Goal: Transaction & Acquisition: Purchase product/service

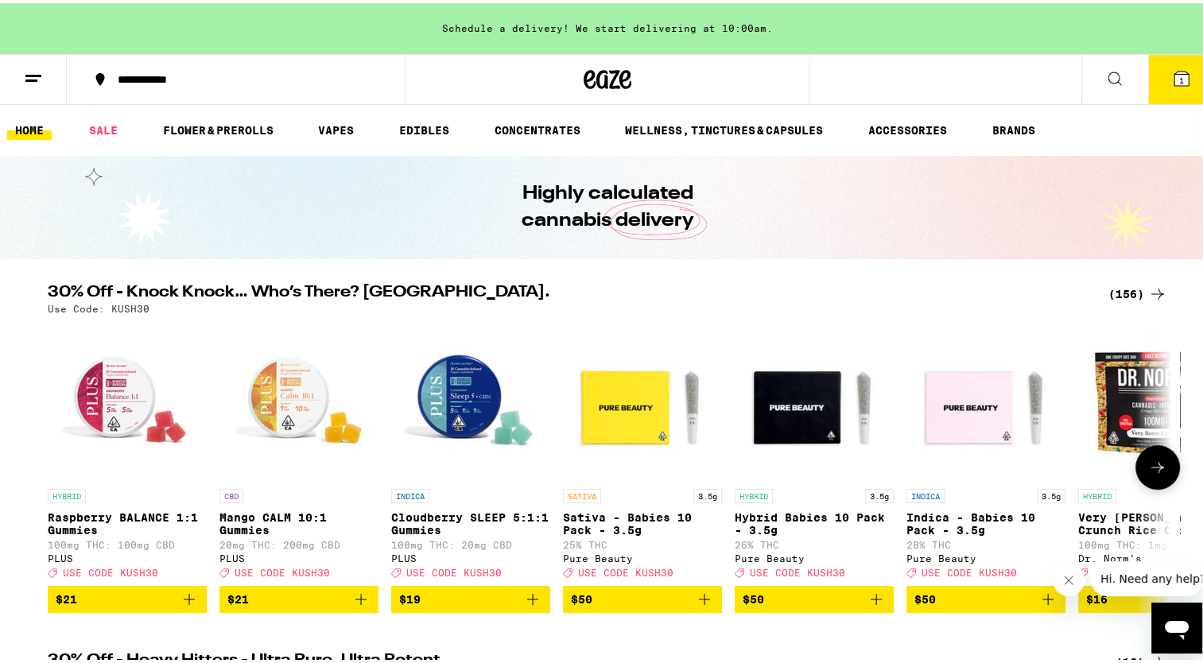
click at [1148, 470] on icon at bounding box center [1157, 464] width 19 height 19
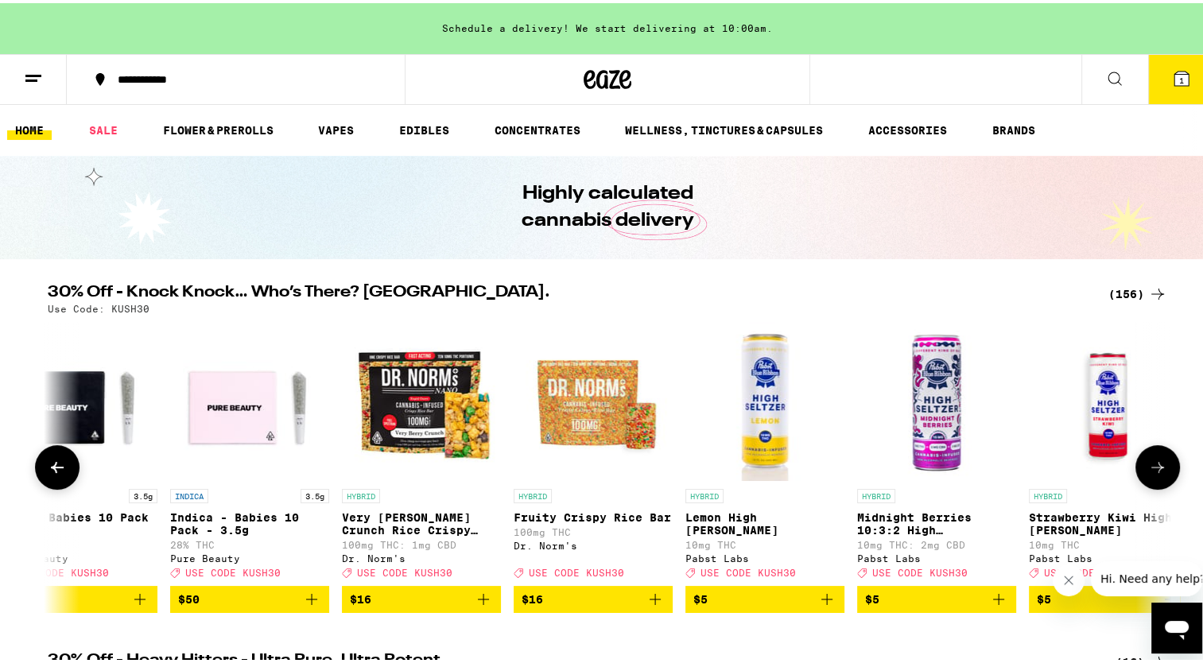
scroll to position [0, 946]
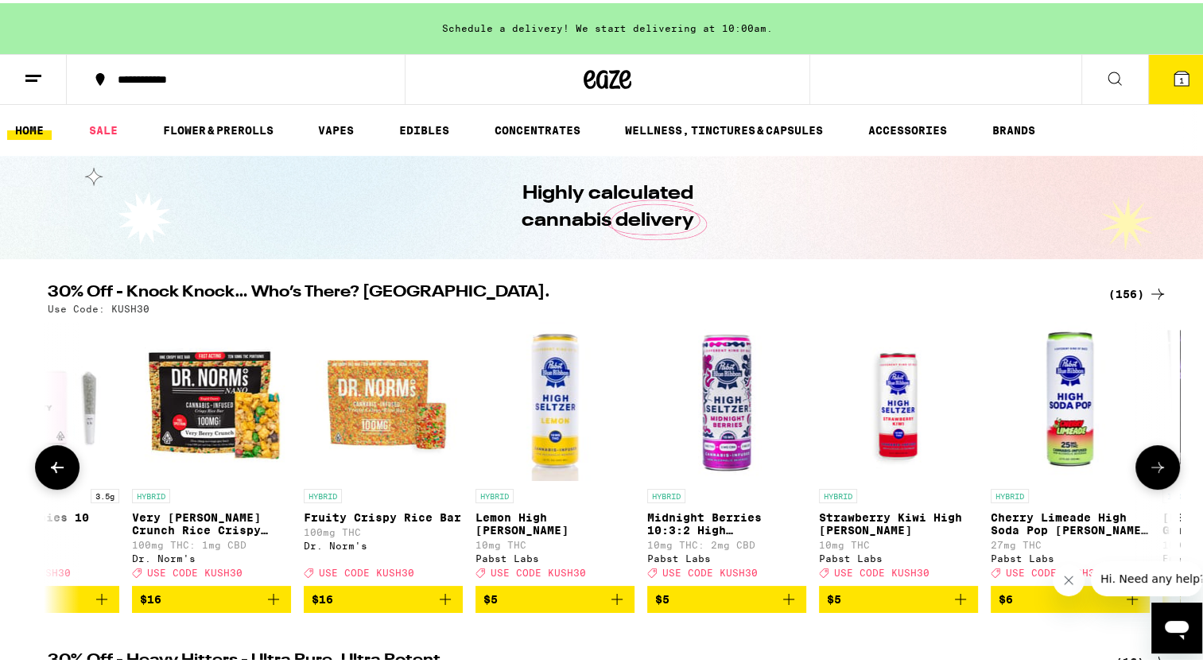
click at [1148, 470] on icon at bounding box center [1157, 464] width 19 height 19
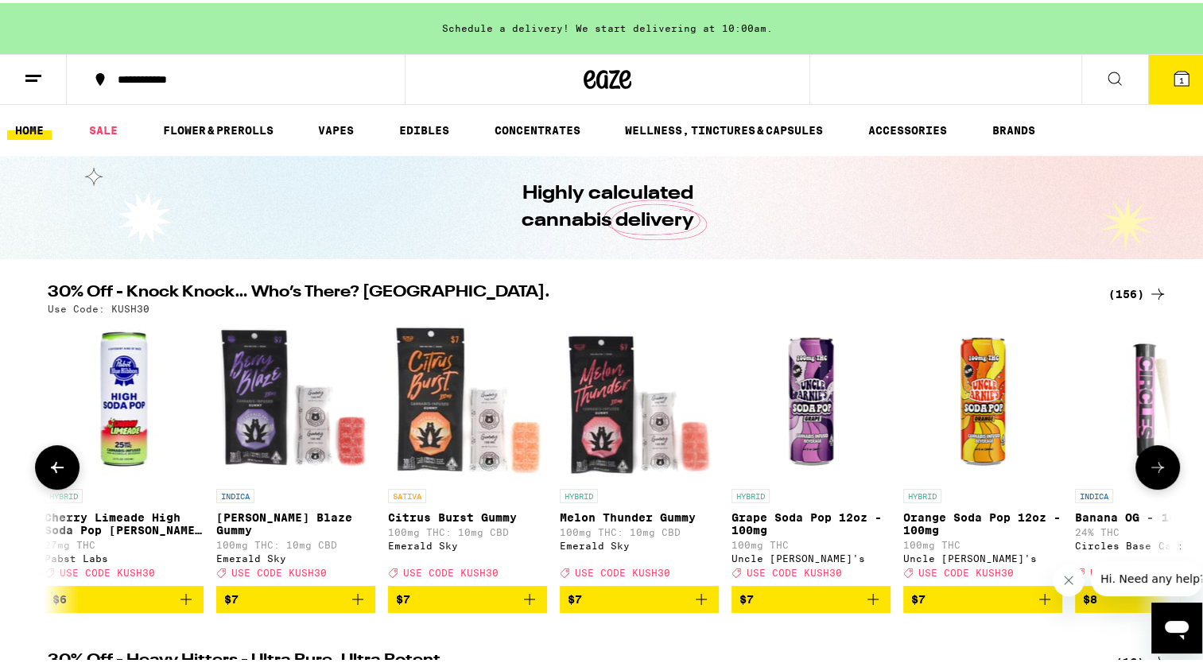
click at [1148, 470] on icon at bounding box center [1157, 464] width 19 height 19
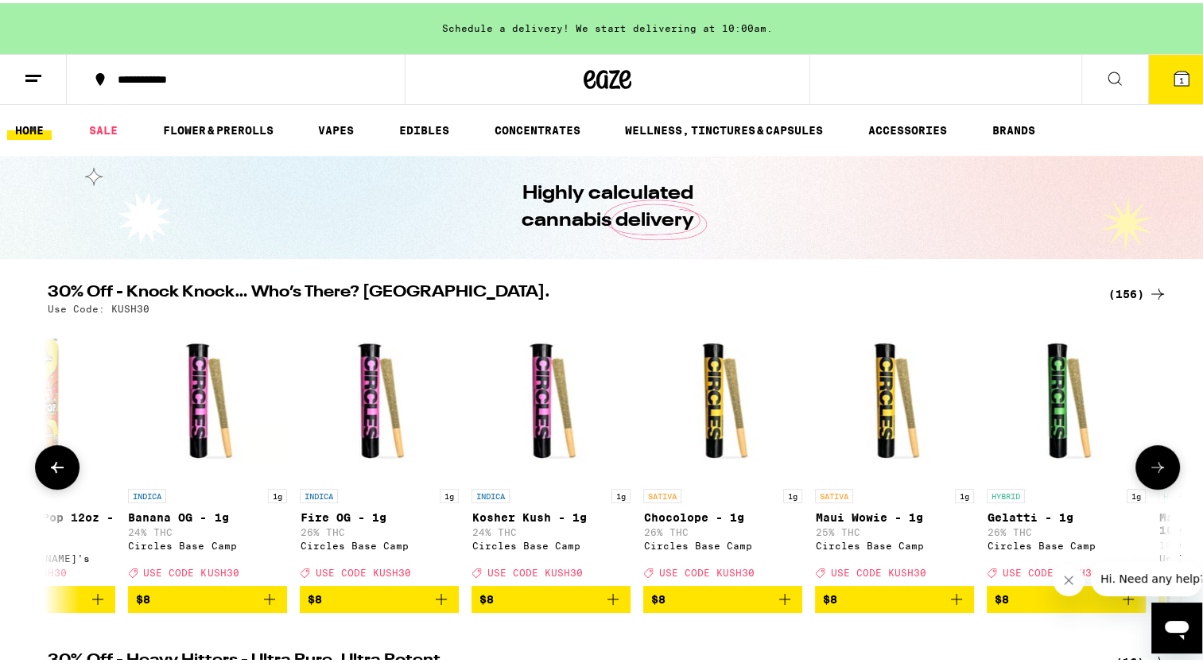
click at [1148, 470] on icon at bounding box center [1157, 464] width 19 height 19
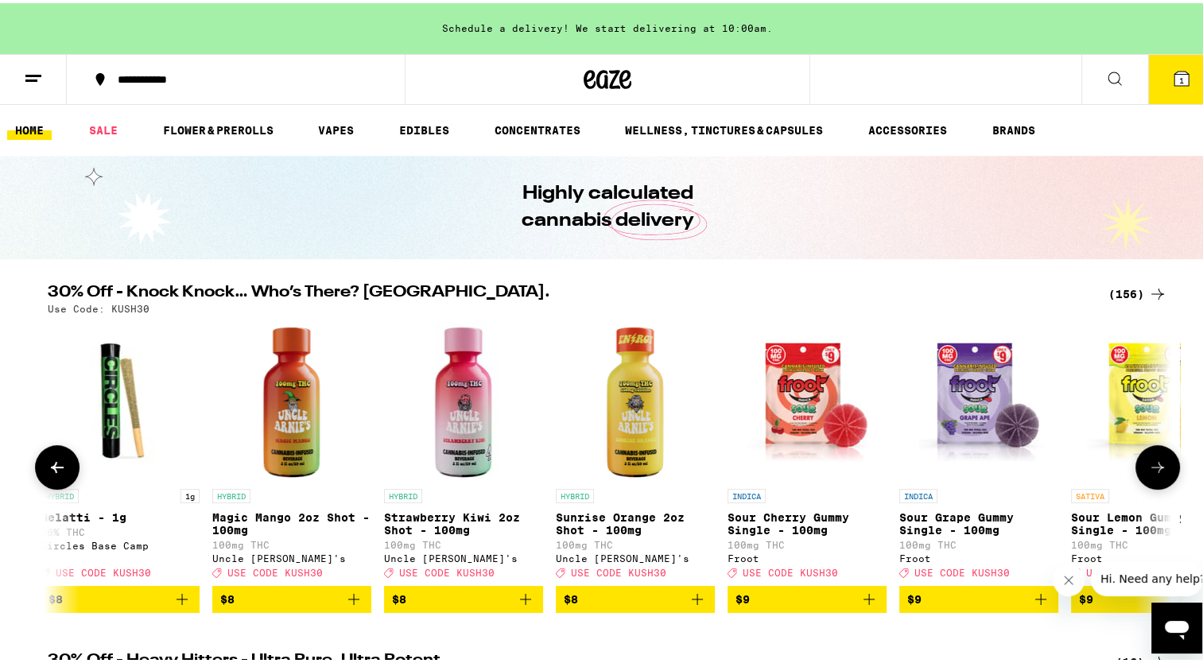
click at [1148, 470] on icon at bounding box center [1157, 464] width 19 height 19
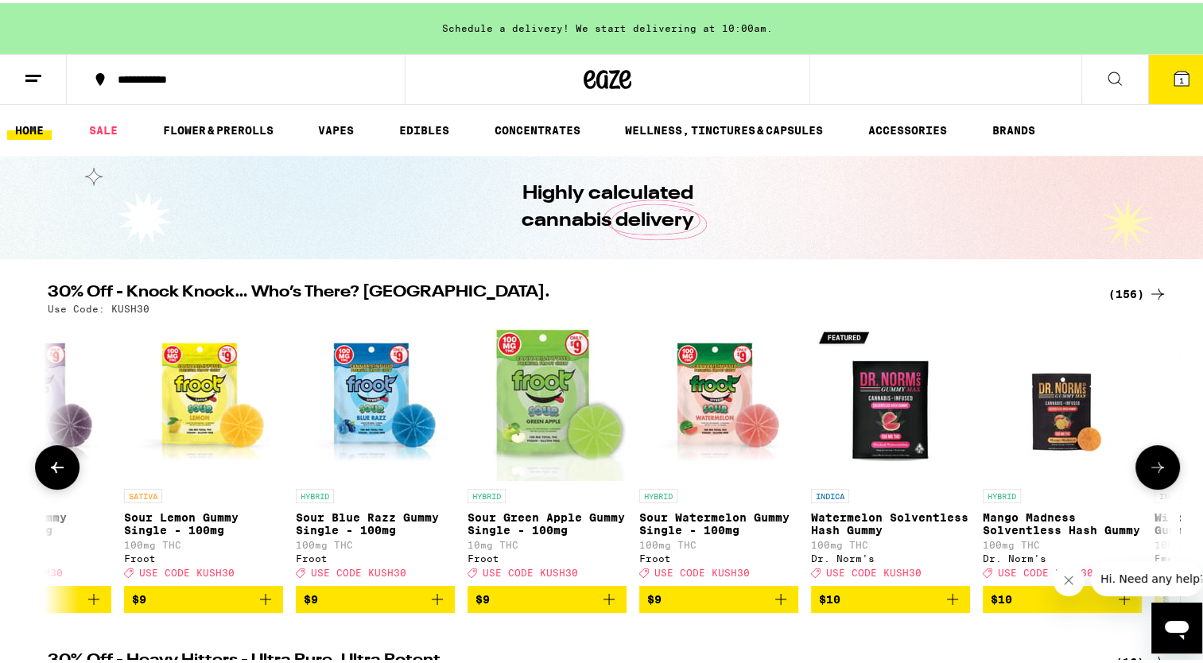
click at [1148, 470] on icon at bounding box center [1157, 464] width 19 height 19
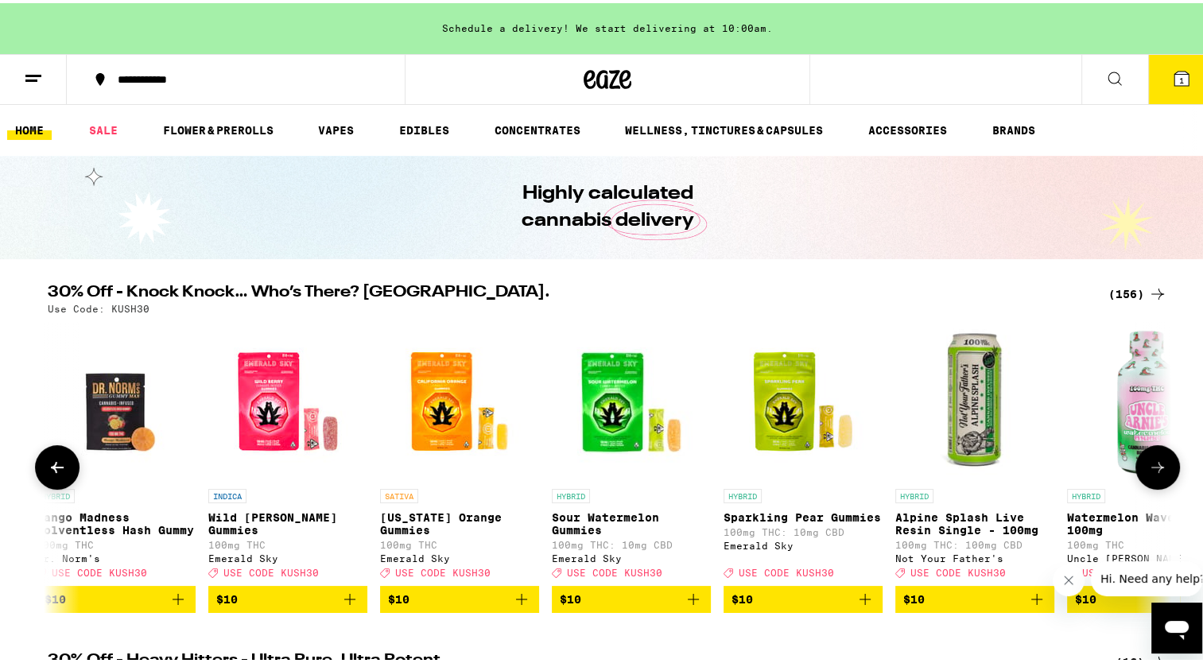
click at [1148, 470] on icon at bounding box center [1157, 464] width 19 height 19
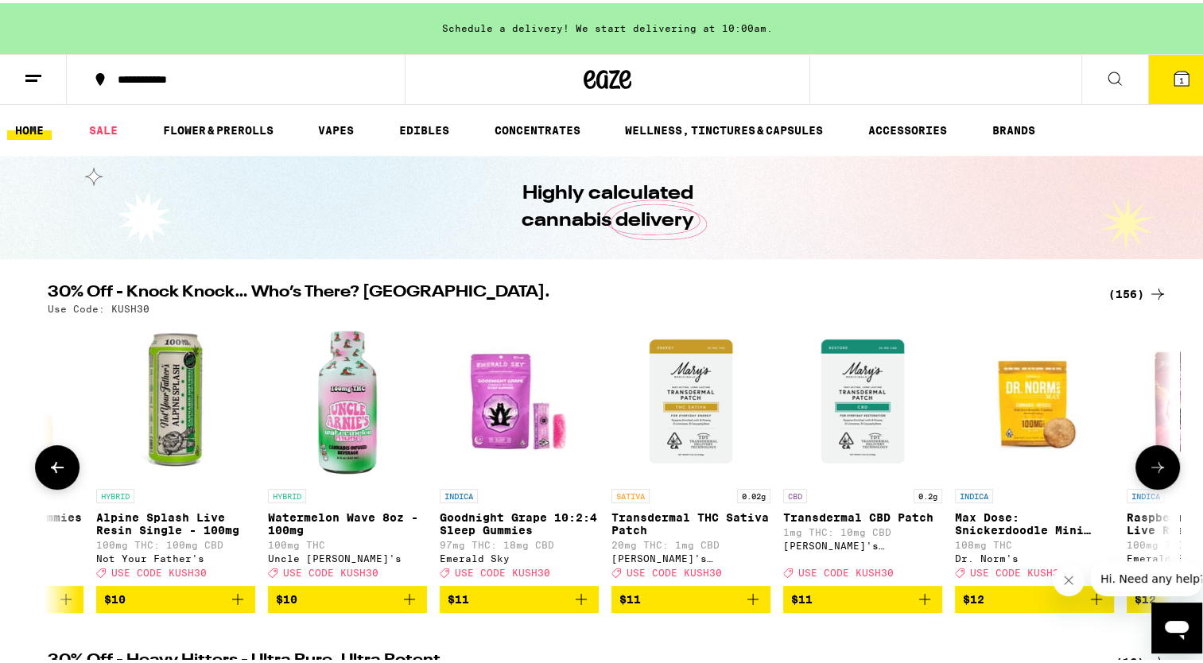
scroll to position [0, 6626]
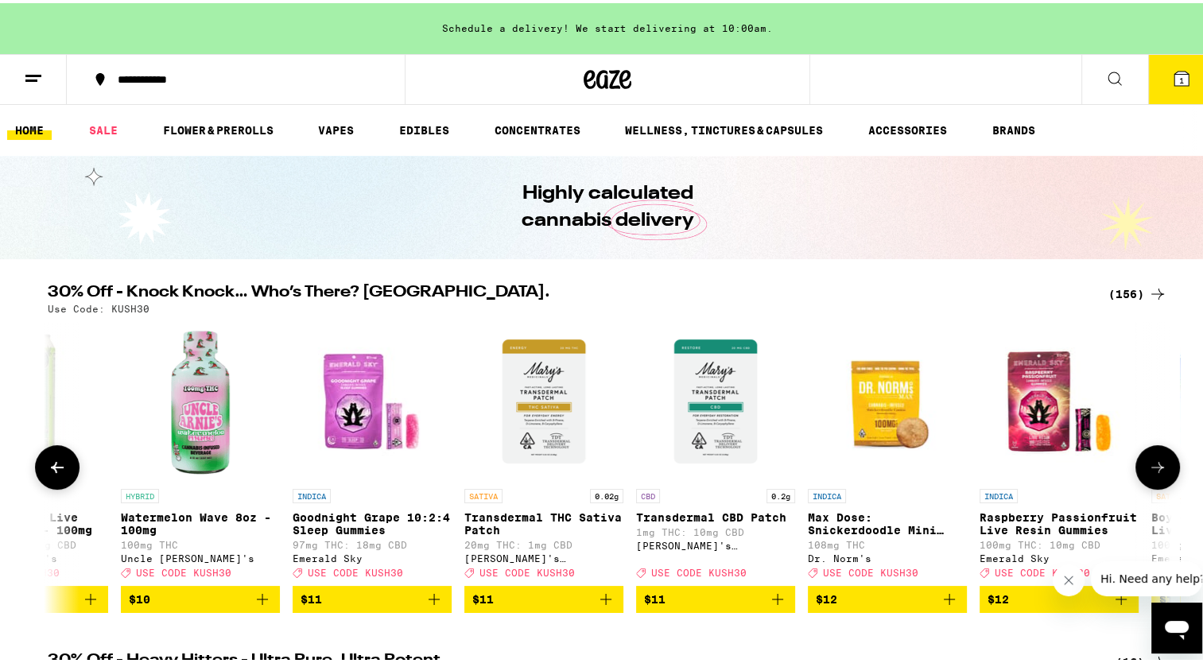
click at [1148, 470] on icon at bounding box center [1157, 464] width 19 height 19
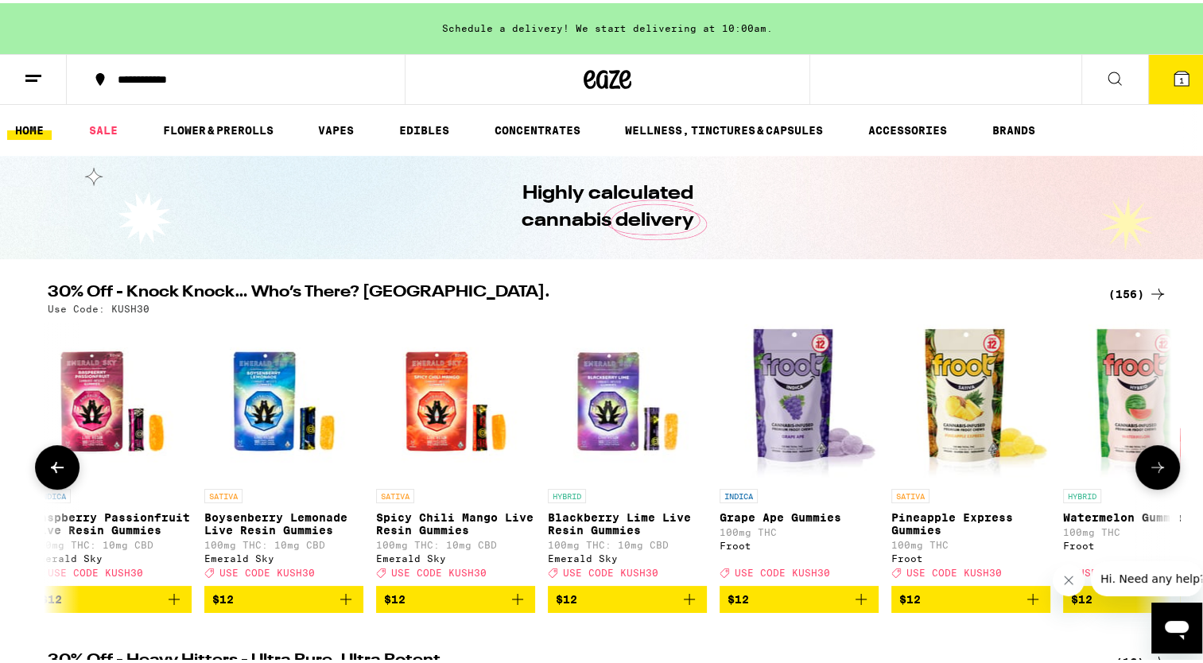
click at [1148, 470] on icon at bounding box center [1157, 464] width 19 height 19
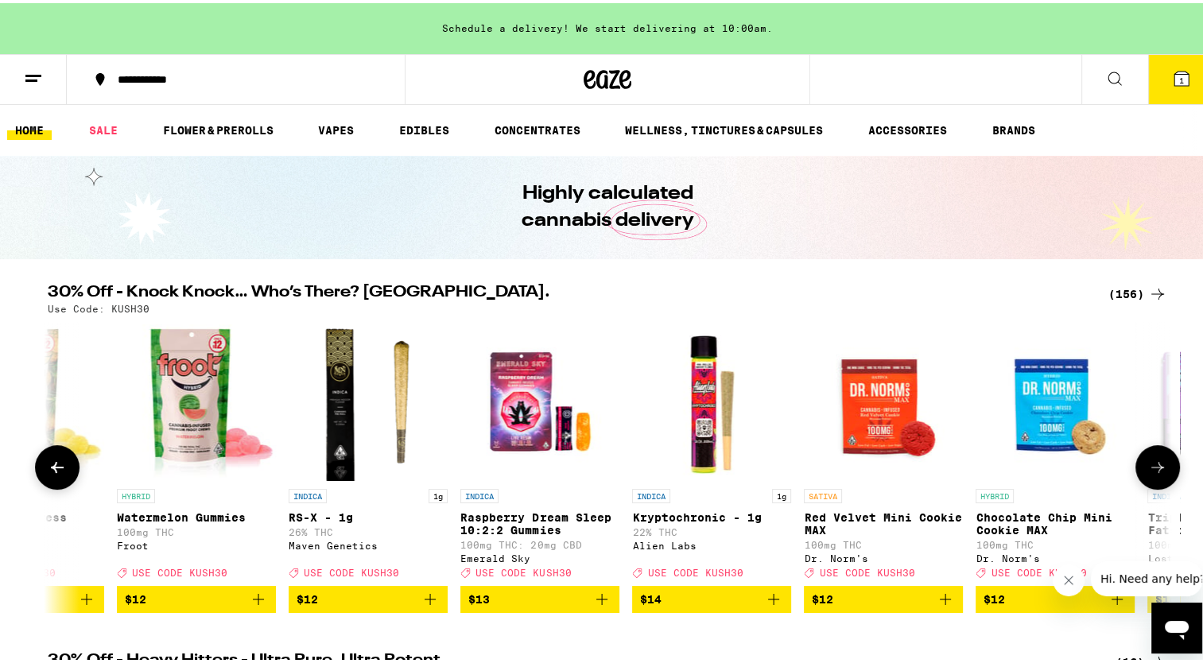
click at [1148, 470] on icon at bounding box center [1157, 464] width 19 height 19
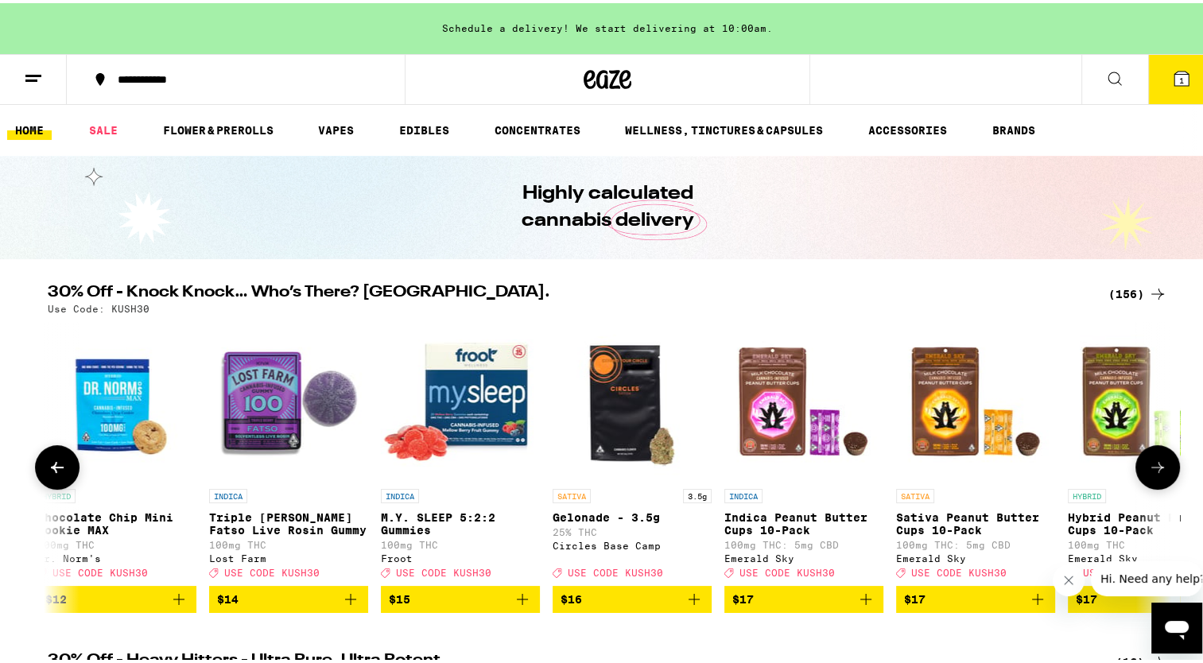
scroll to position [0, 9466]
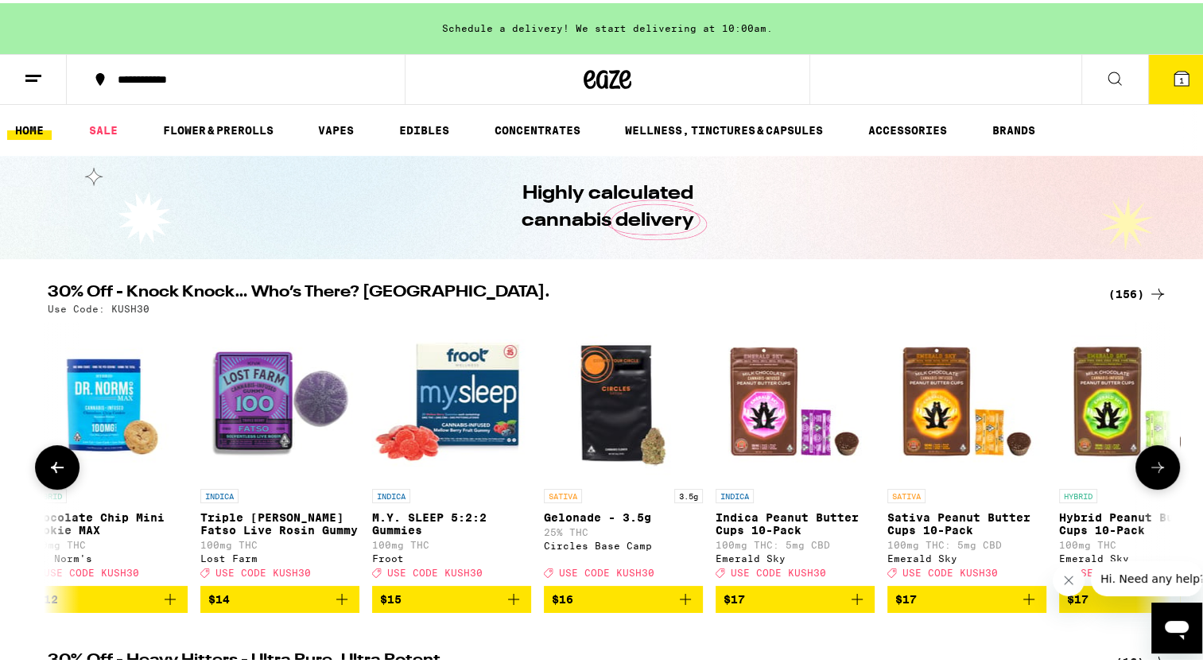
click at [1148, 470] on icon at bounding box center [1157, 464] width 19 height 19
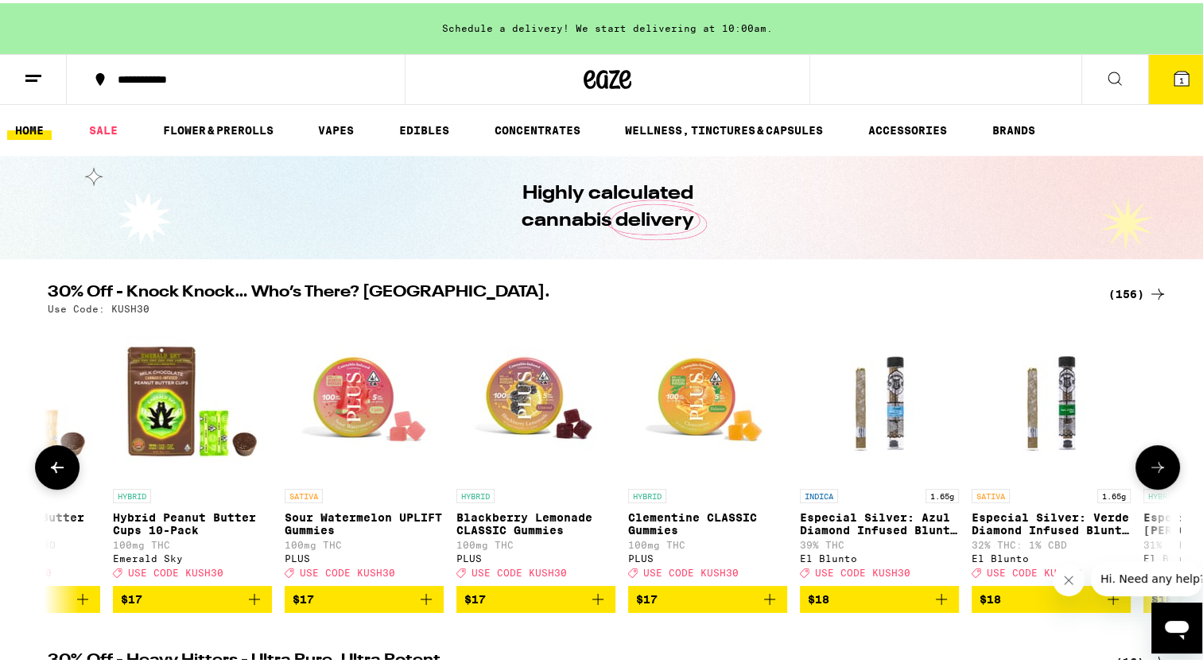
click at [1148, 470] on icon at bounding box center [1157, 464] width 19 height 19
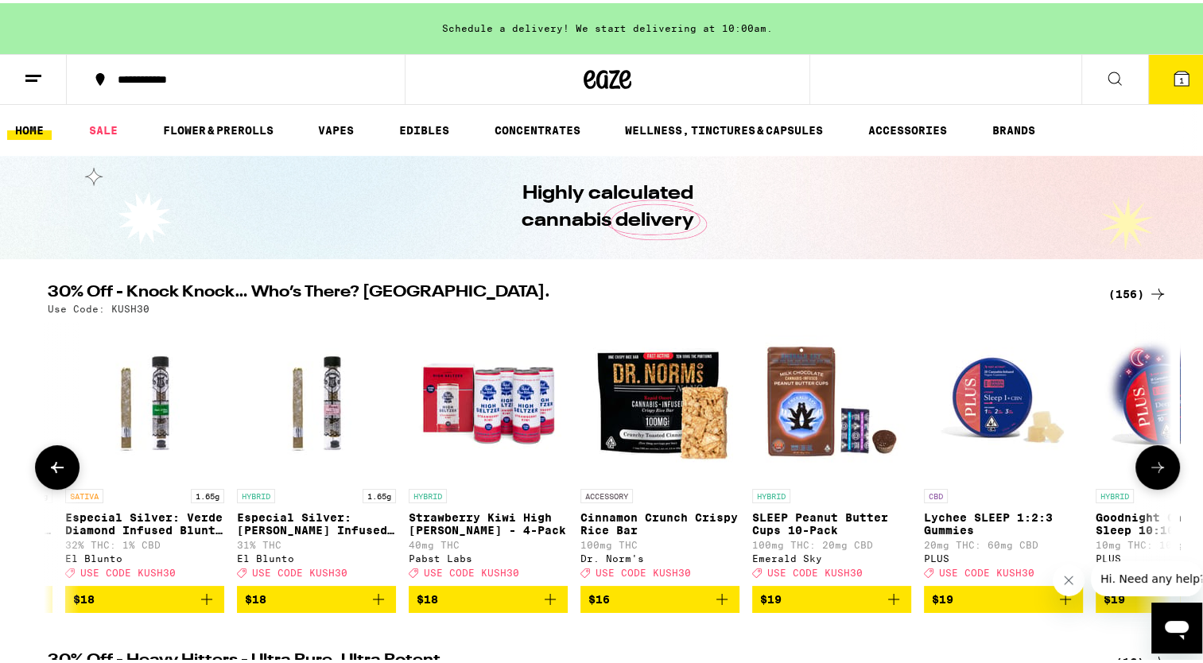
scroll to position [0, 11359]
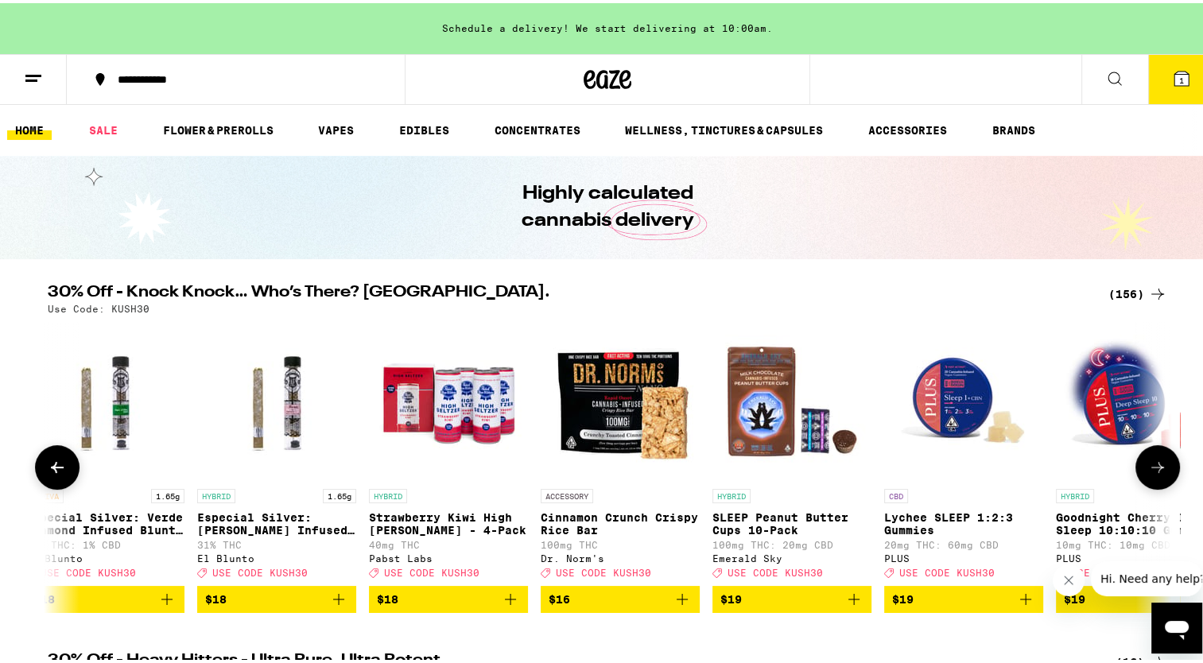
click at [1148, 470] on icon at bounding box center [1157, 464] width 19 height 19
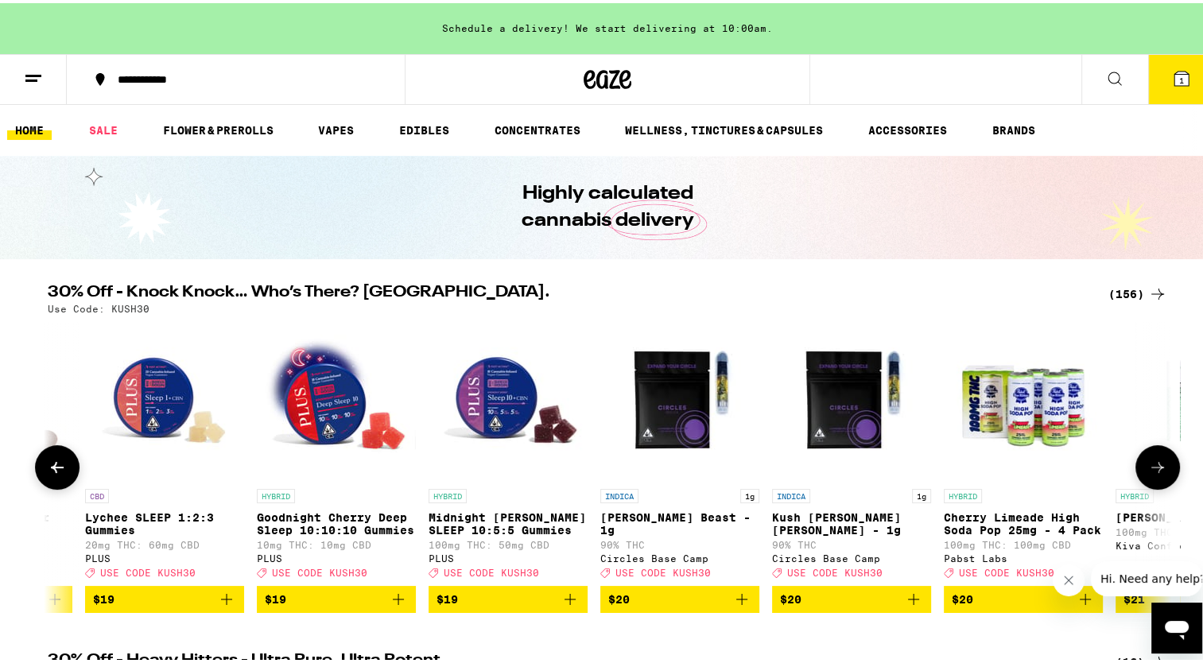
scroll to position [0, 12306]
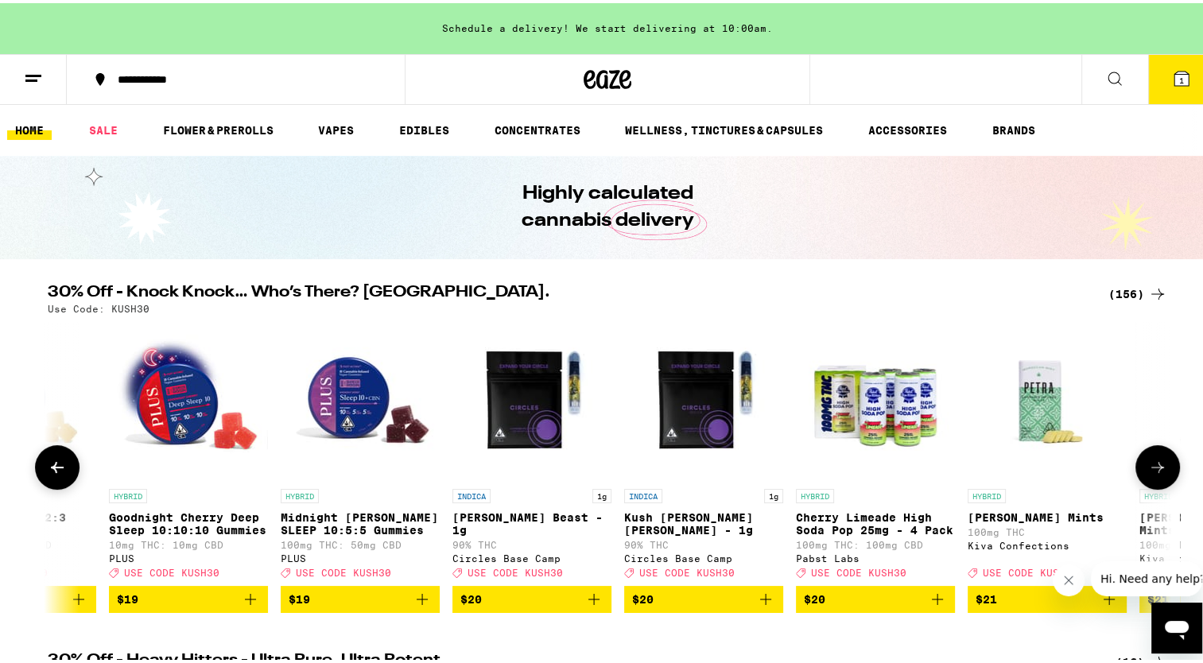
click at [1148, 470] on icon at bounding box center [1157, 464] width 19 height 19
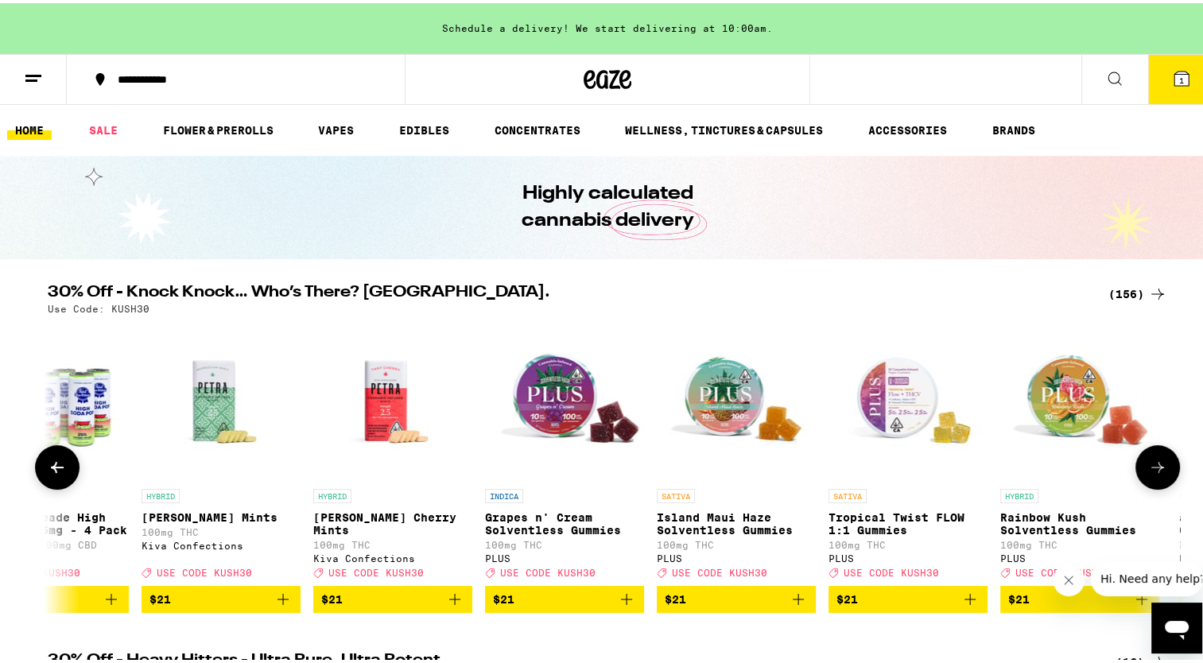
scroll to position [0, 13253]
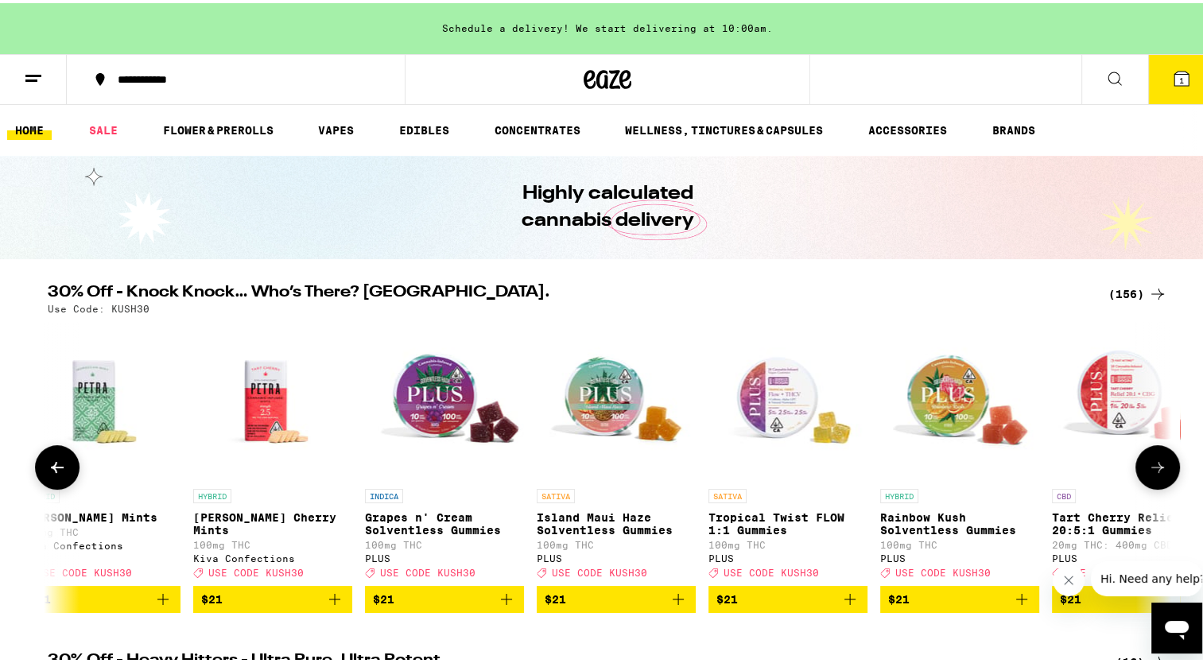
click at [1148, 470] on icon at bounding box center [1157, 464] width 19 height 19
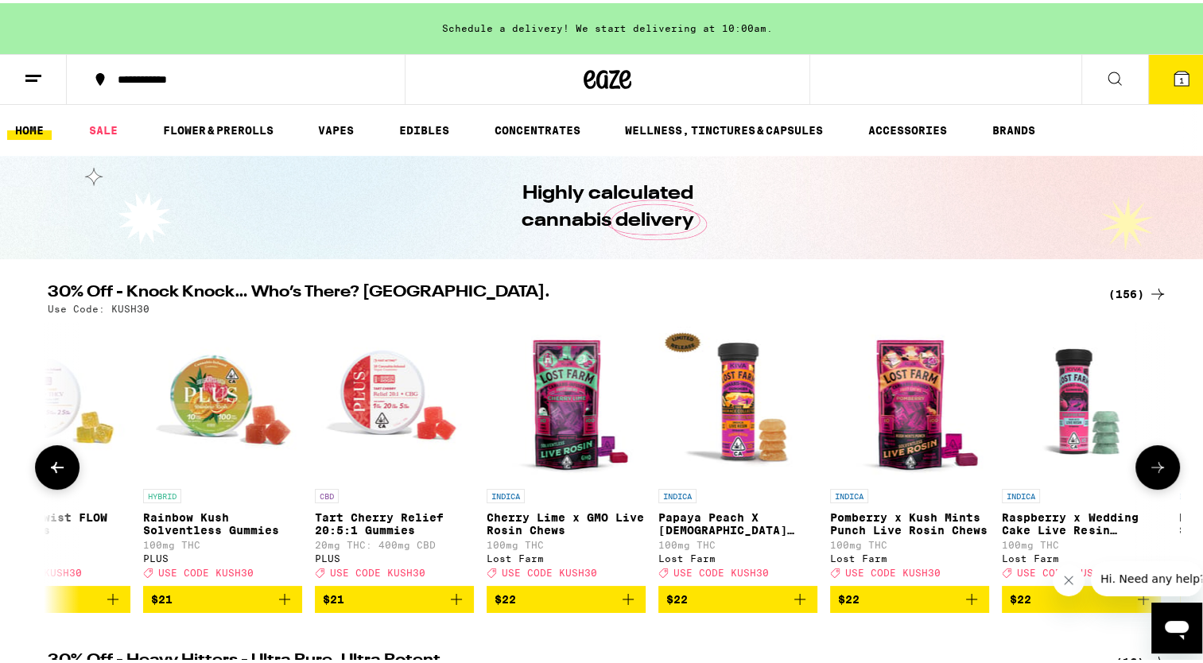
scroll to position [0, 14200]
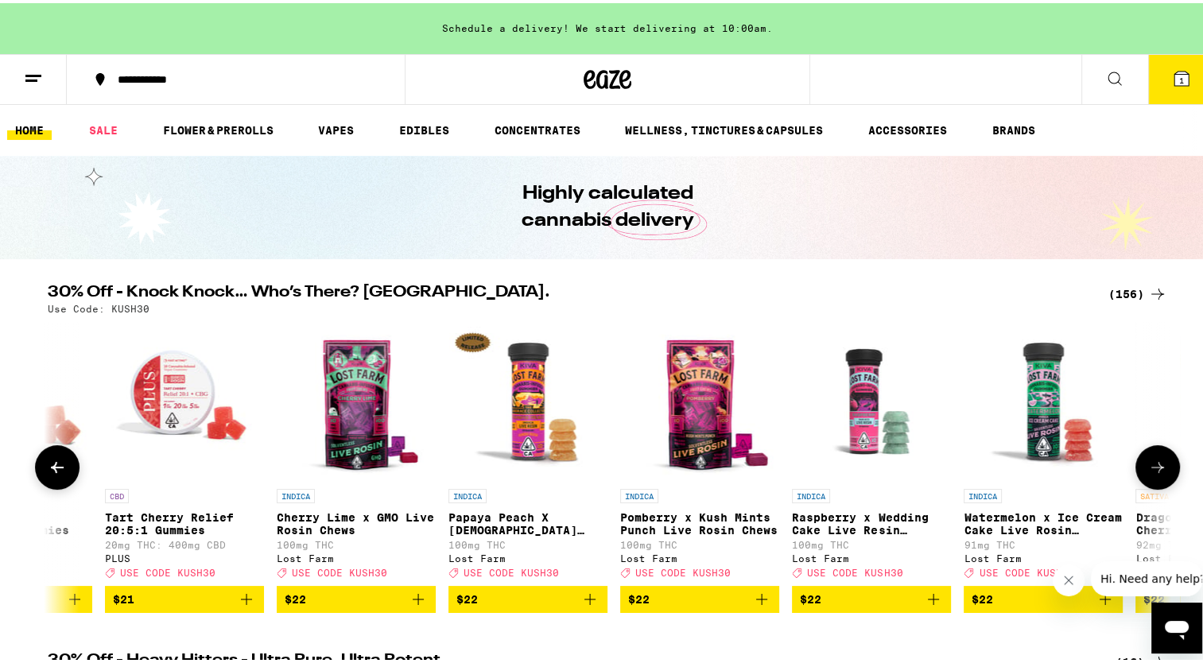
click at [1148, 470] on icon at bounding box center [1157, 464] width 19 height 19
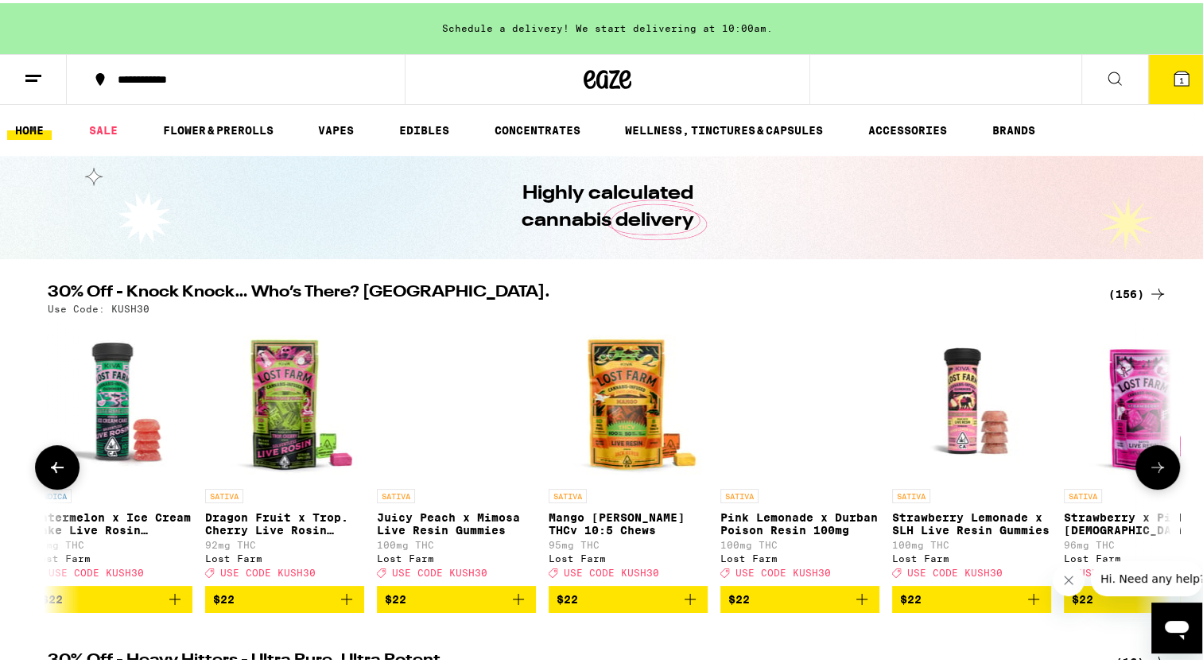
scroll to position [0, 15146]
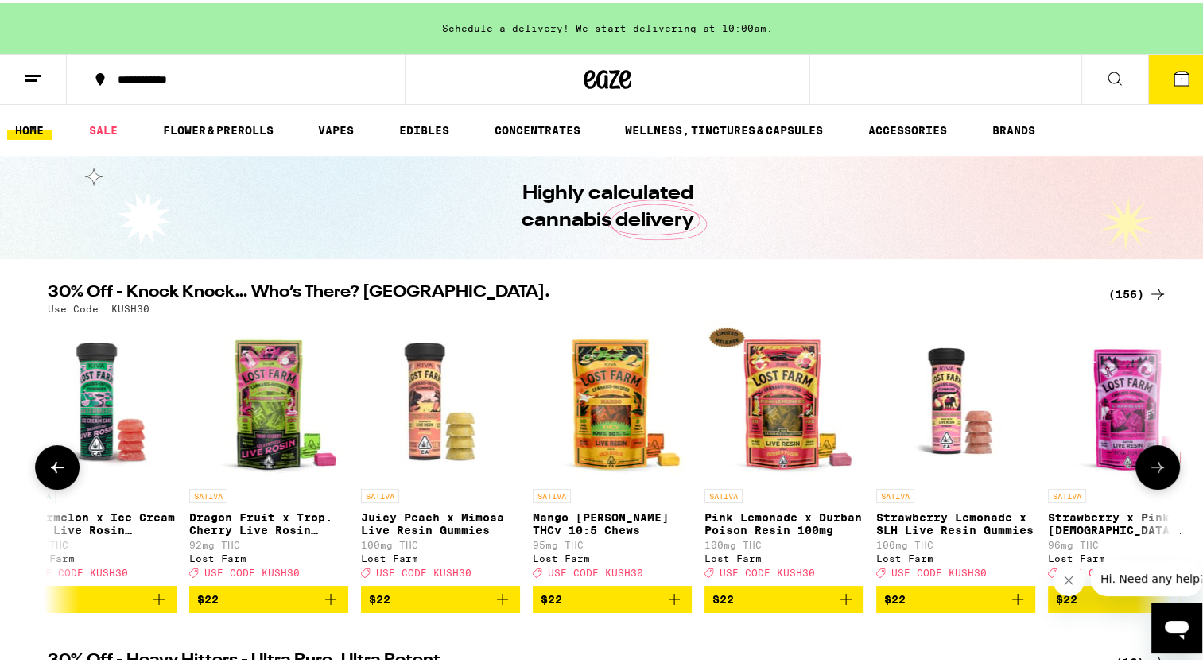
click at [1148, 470] on icon at bounding box center [1157, 464] width 19 height 19
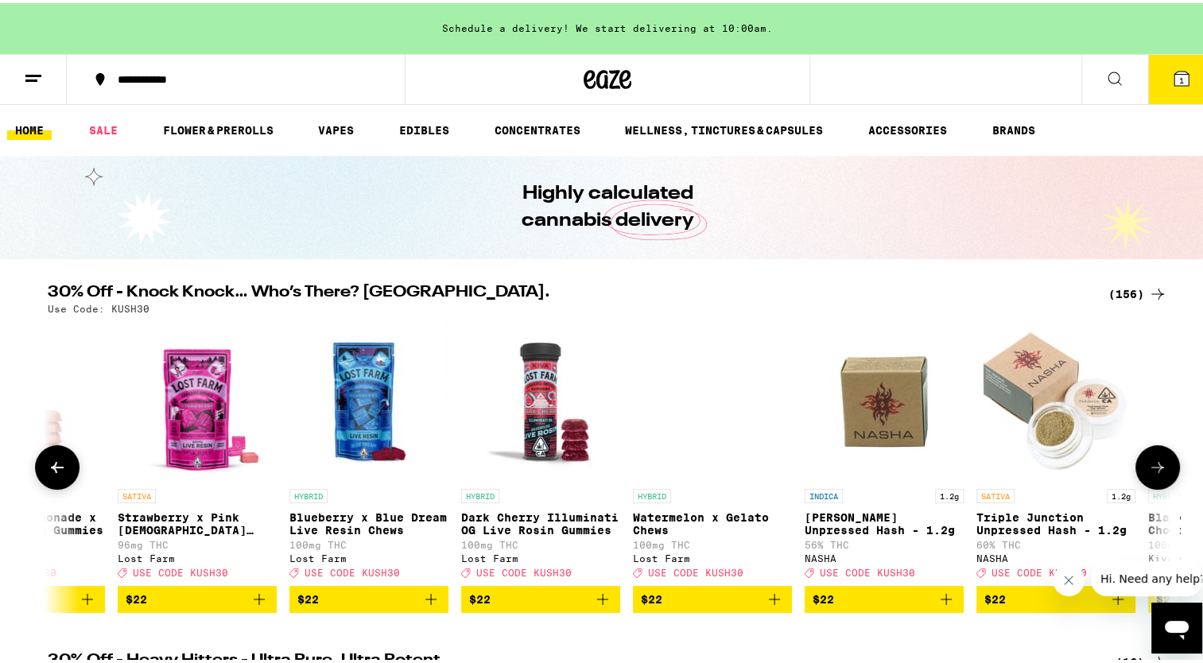
scroll to position [0, 16092]
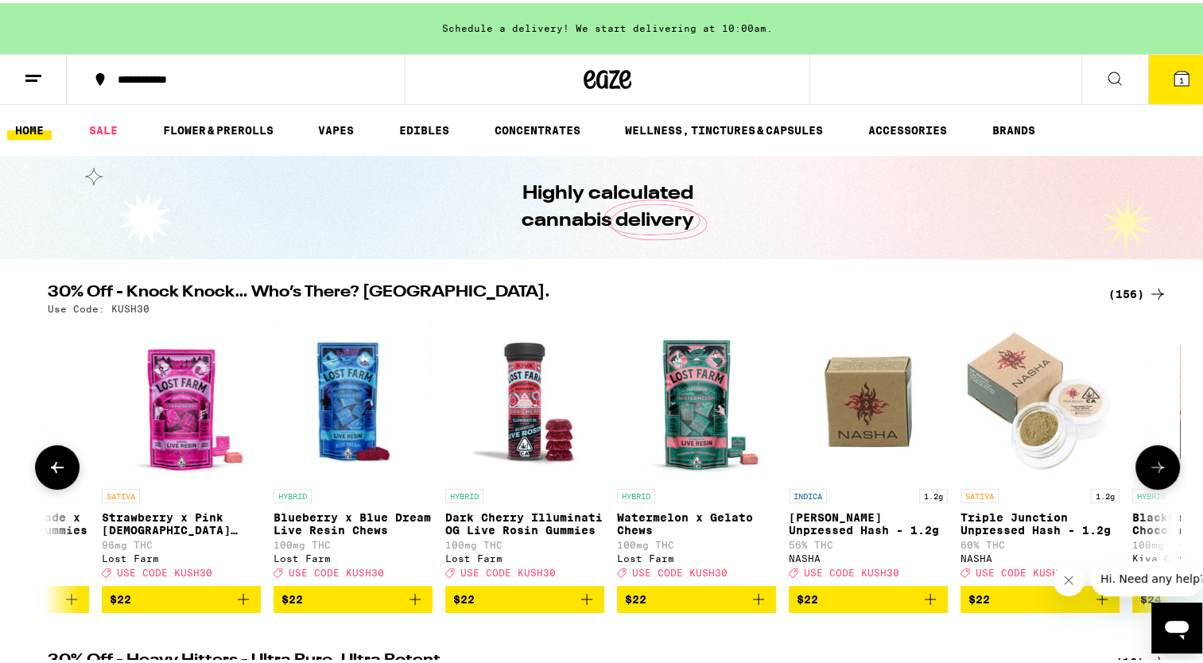
click at [1148, 470] on icon at bounding box center [1157, 464] width 19 height 19
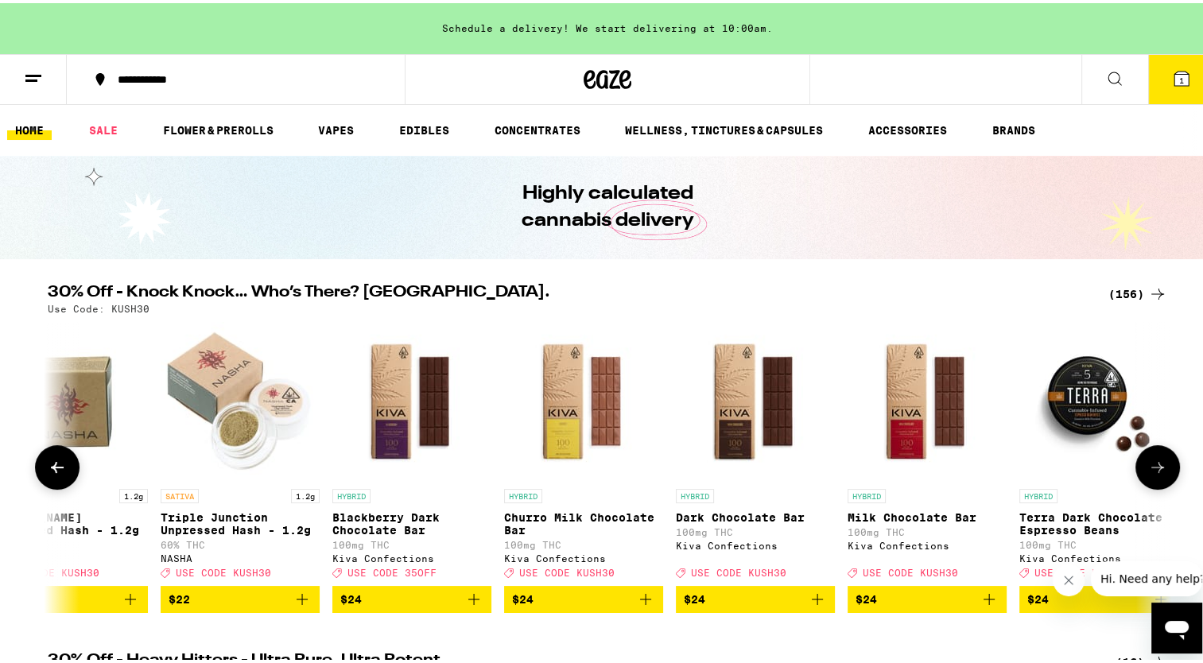
scroll to position [0, 17039]
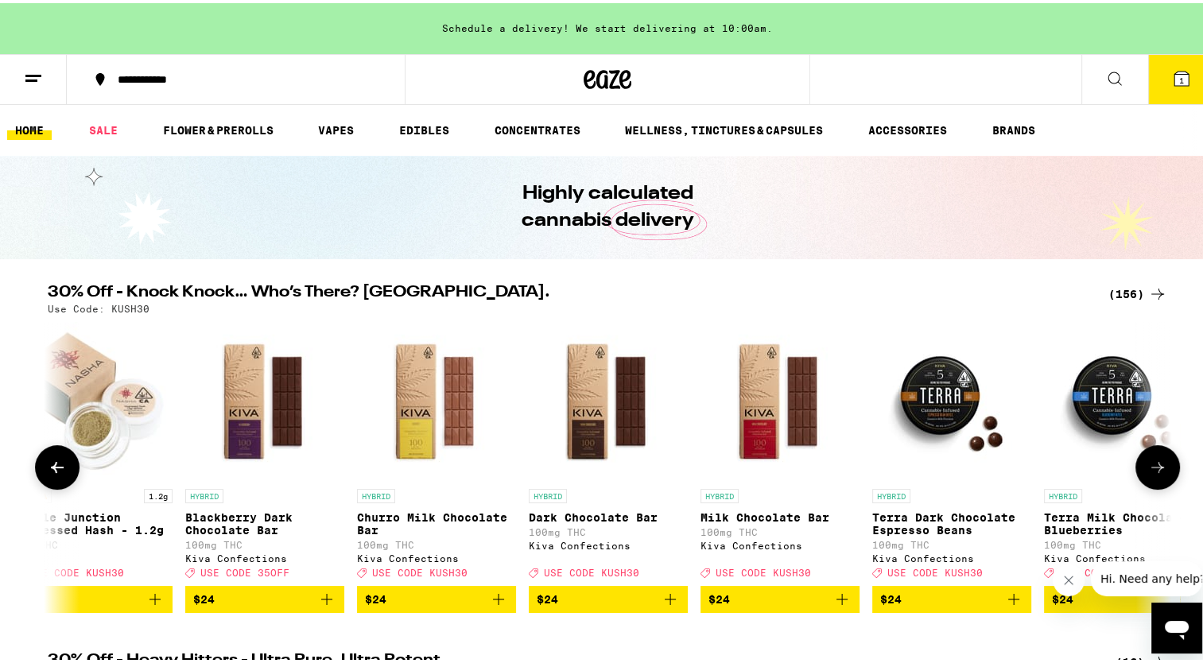
click at [1148, 470] on icon at bounding box center [1157, 464] width 19 height 19
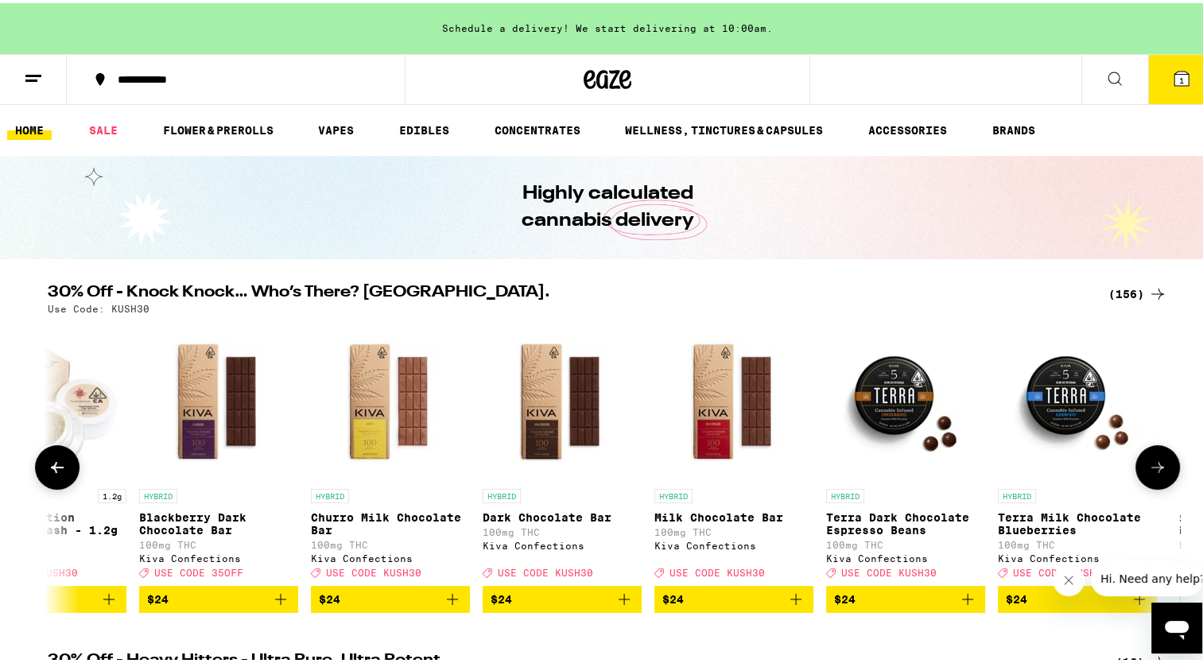
click at [1148, 470] on icon at bounding box center [1157, 464] width 19 height 19
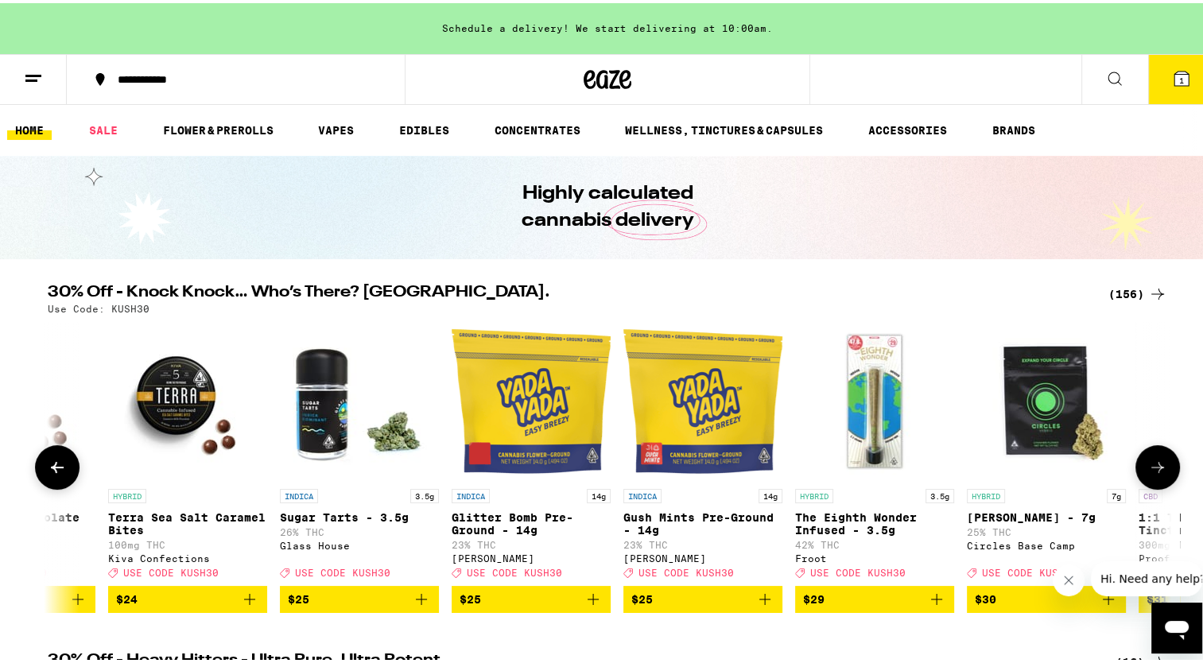
click at [1148, 470] on icon at bounding box center [1157, 464] width 19 height 19
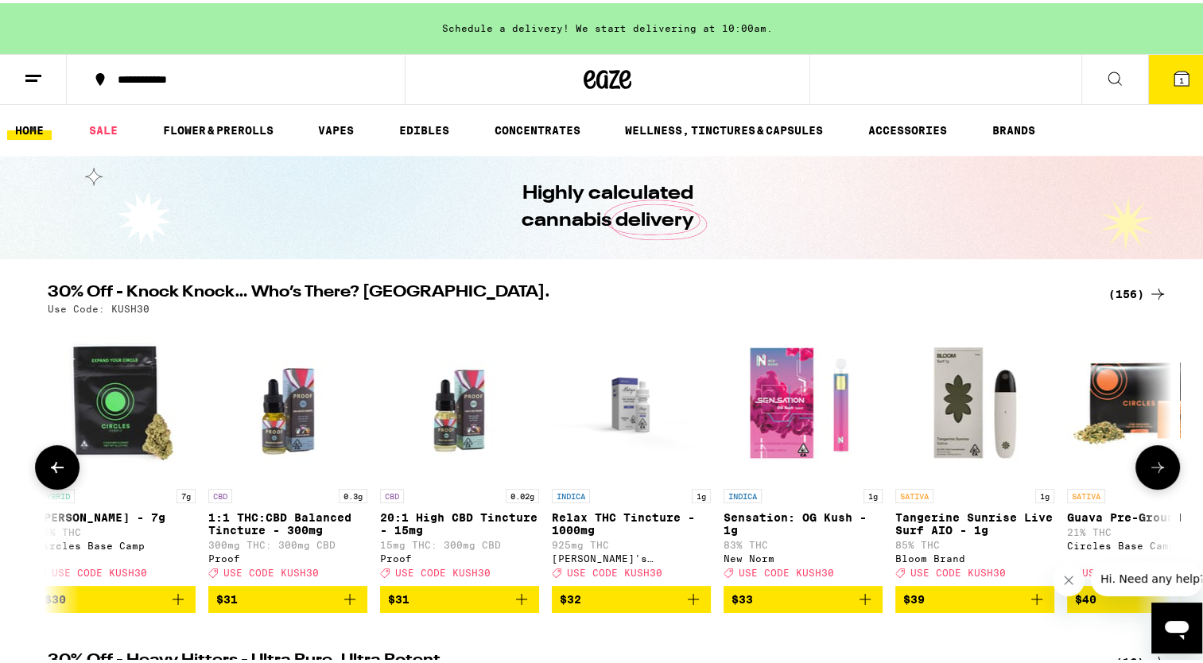
scroll to position [0, 19093]
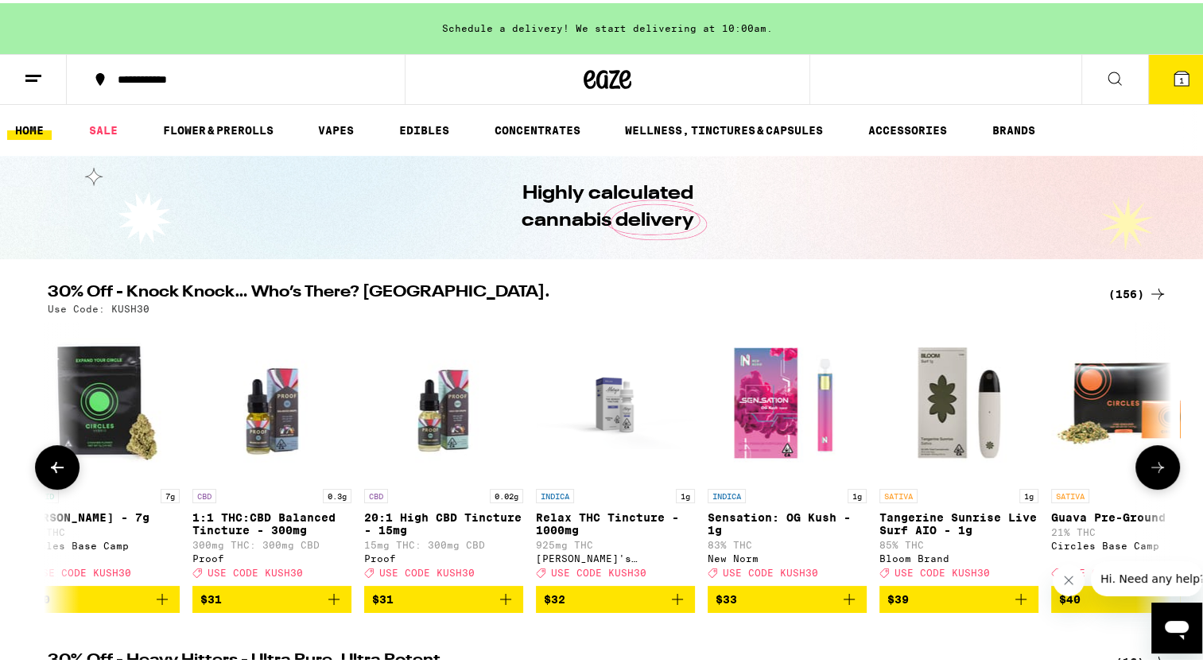
click at [1148, 470] on icon at bounding box center [1157, 464] width 19 height 19
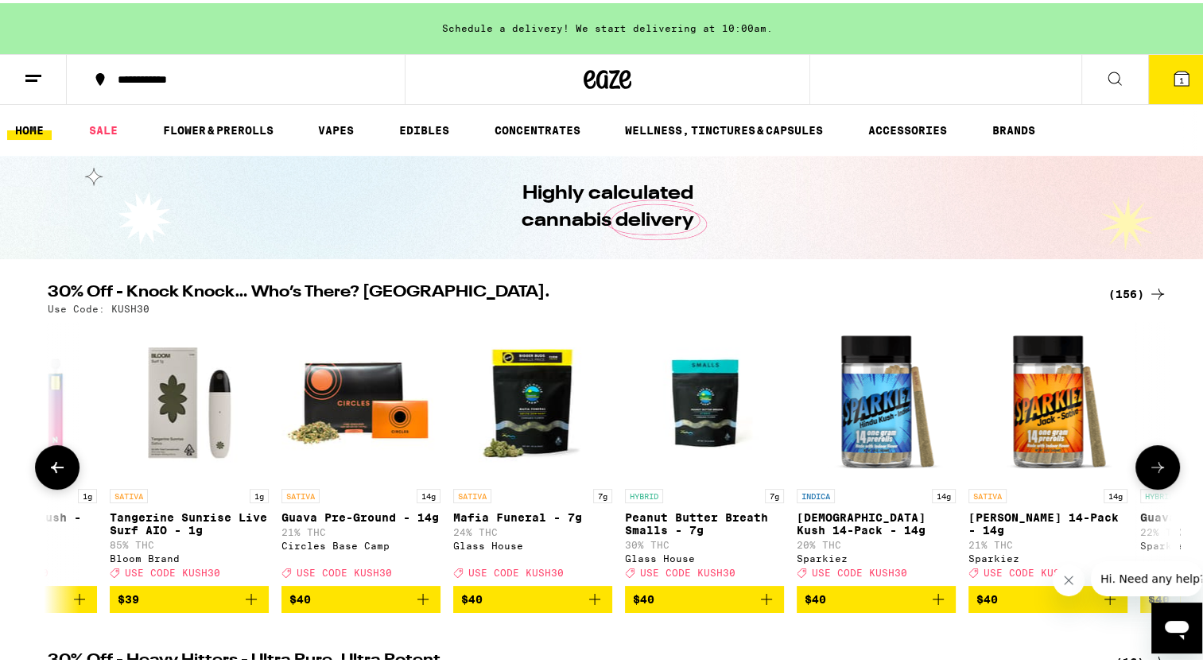
scroll to position [0, 20040]
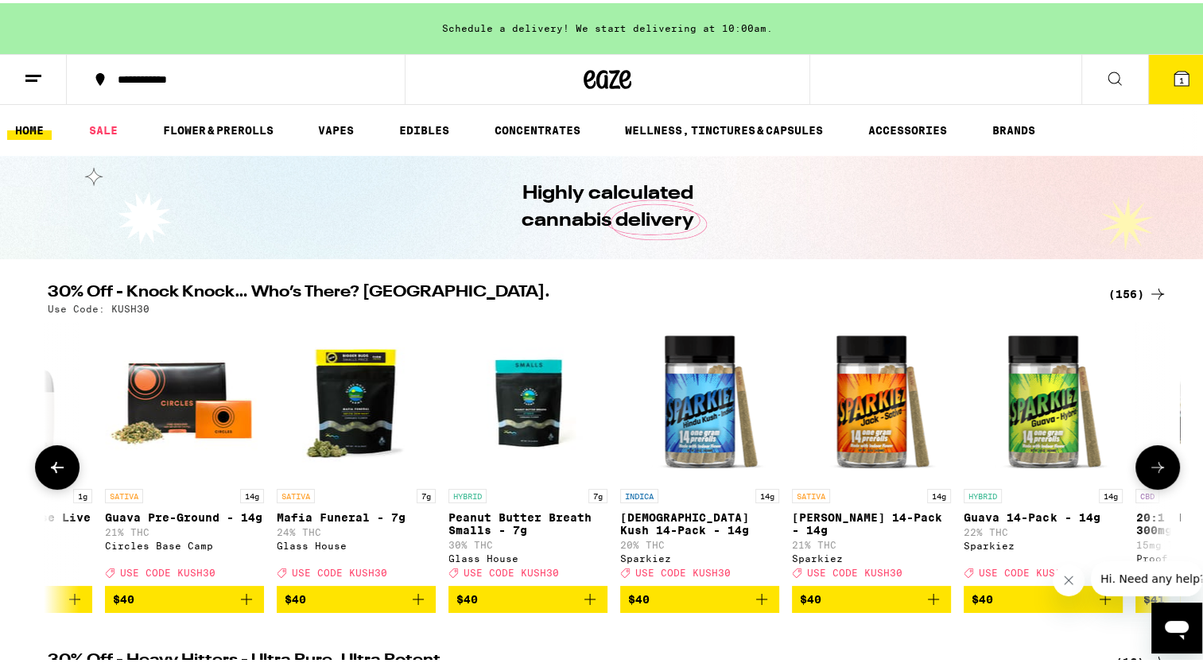
click at [1148, 470] on icon at bounding box center [1157, 464] width 19 height 19
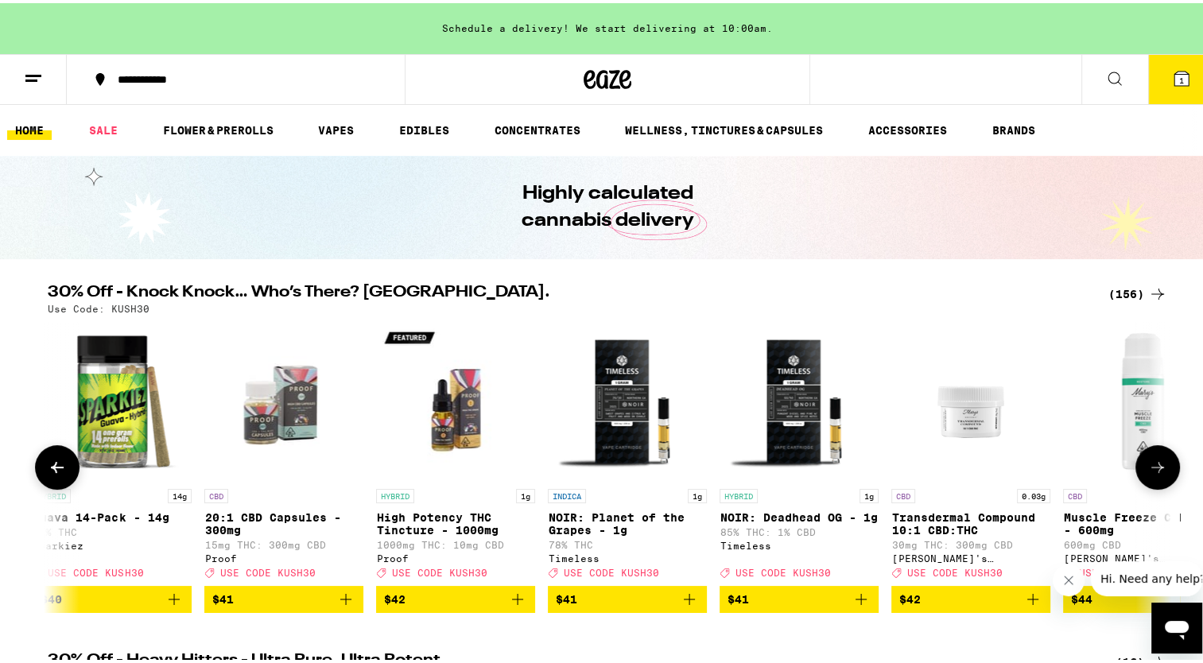
scroll to position [0, 20987]
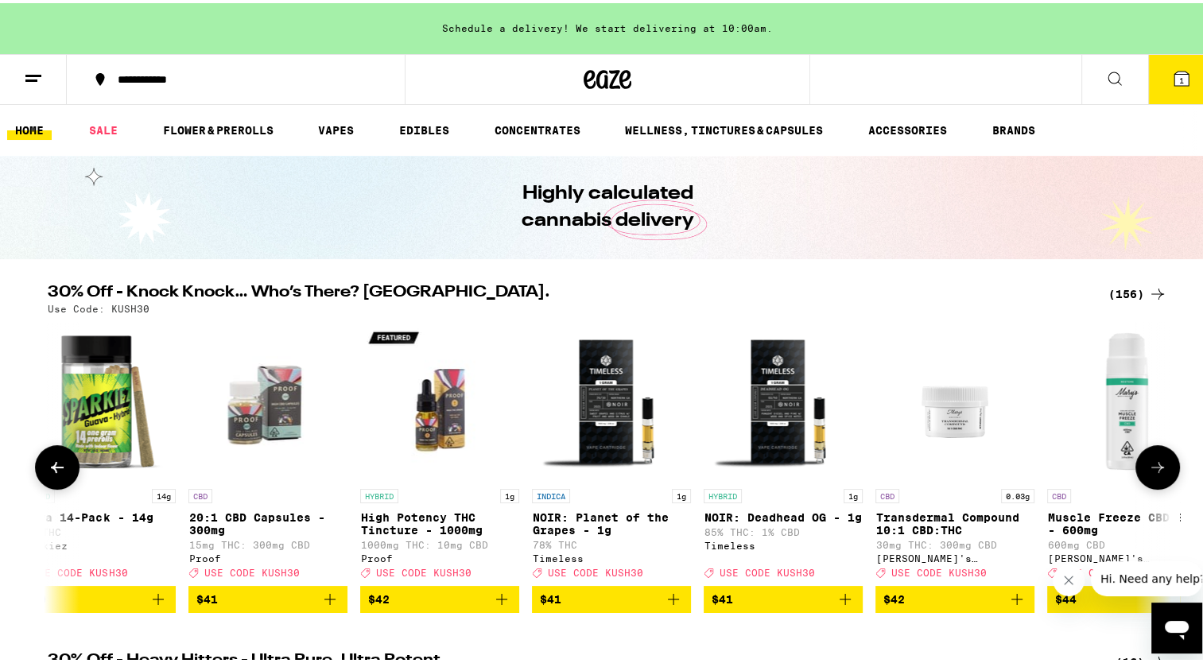
click at [1148, 470] on icon at bounding box center [1157, 464] width 19 height 19
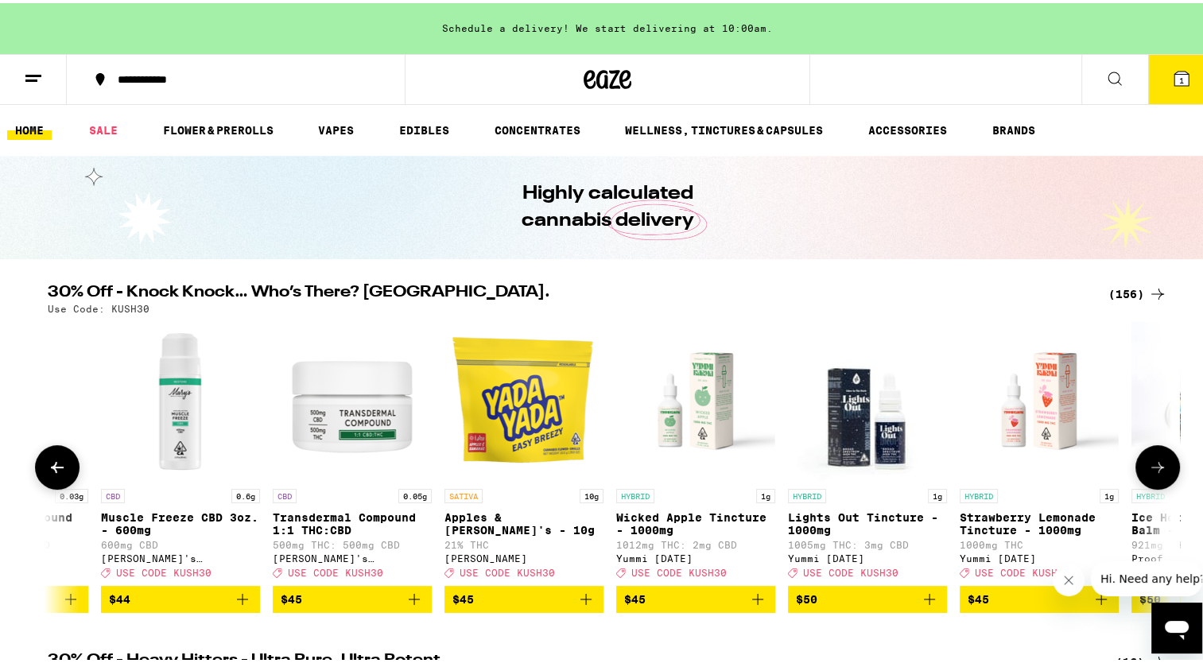
click at [1148, 470] on icon at bounding box center [1157, 464] width 19 height 19
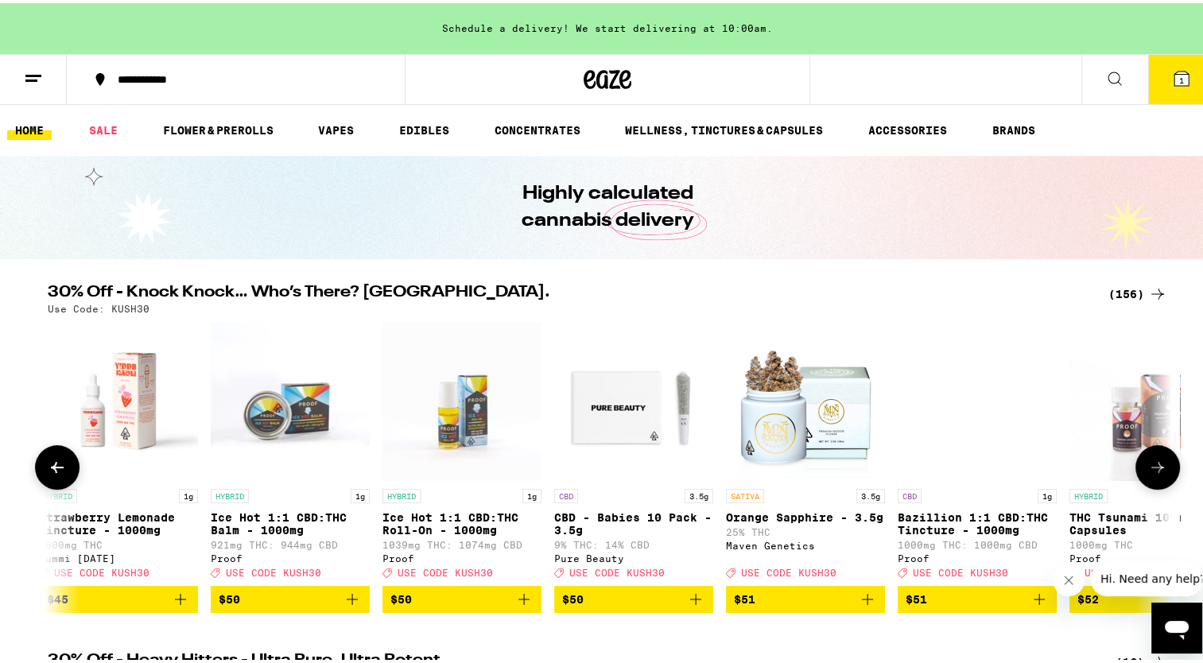
scroll to position [0, 22880]
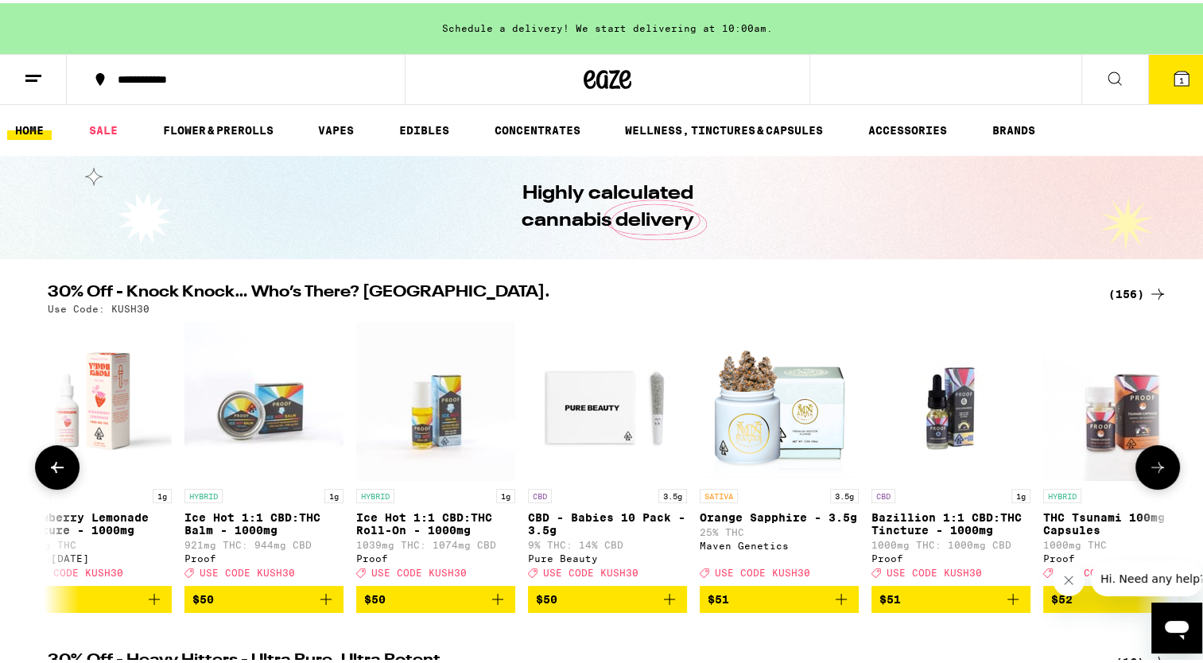
click at [1148, 470] on icon at bounding box center [1157, 464] width 19 height 19
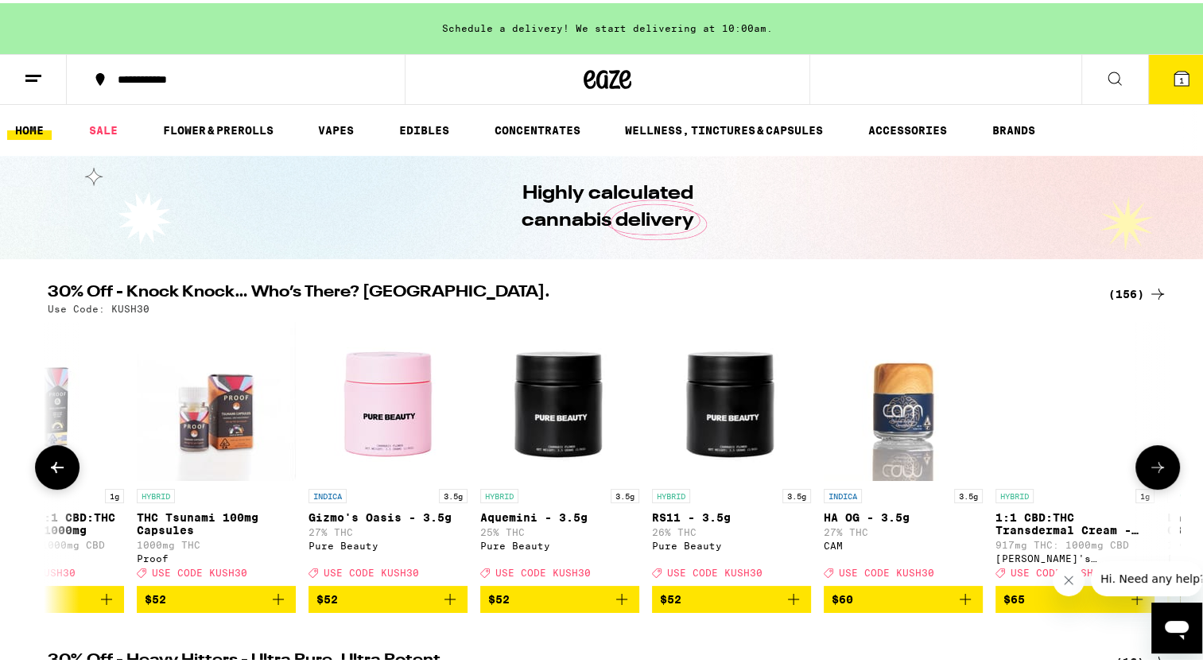
scroll to position [0, 23827]
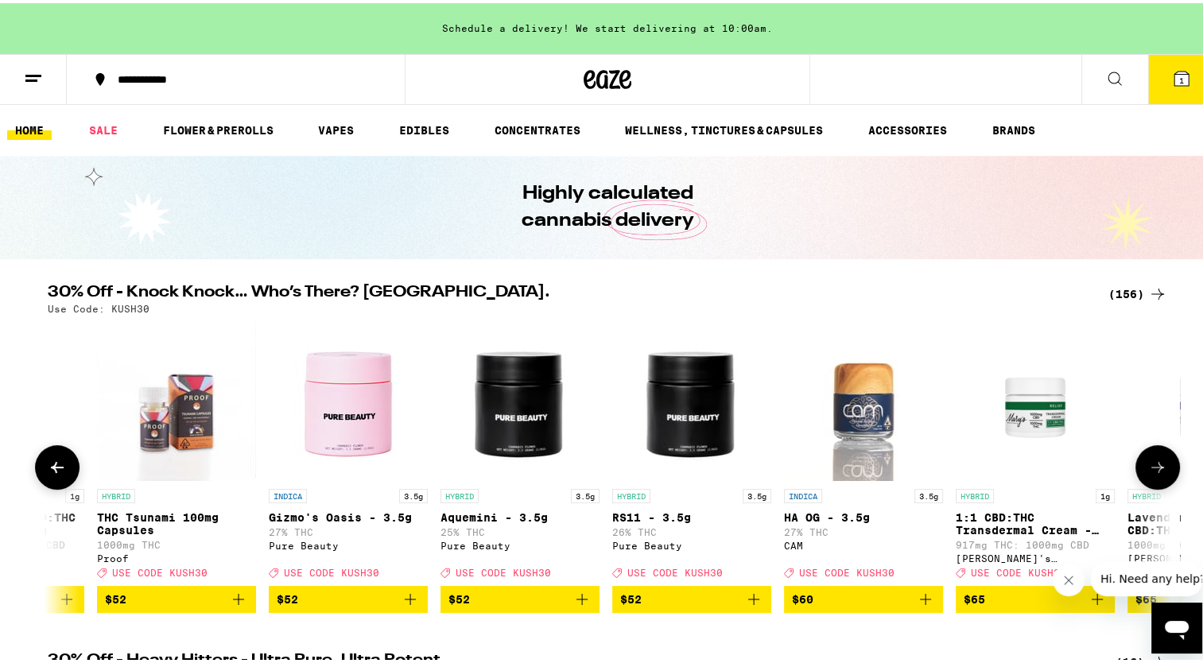
click at [1148, 470] on icon at bounding box center [1157, 464] width 19 height 19
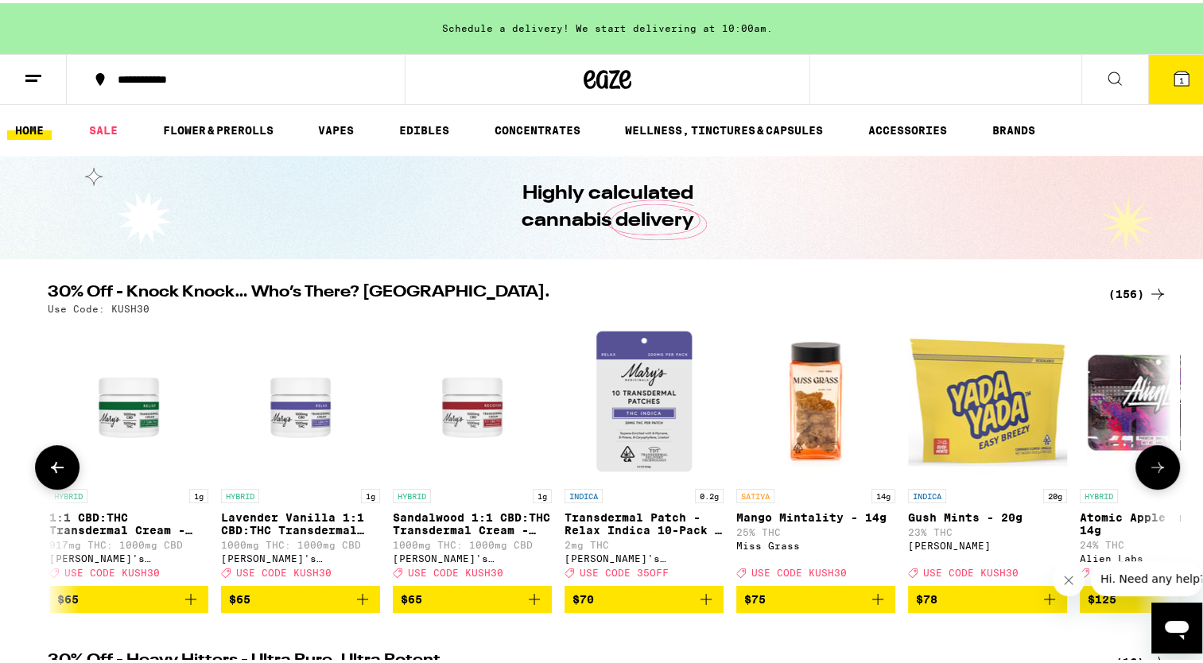
scroll to position [0, 24773]
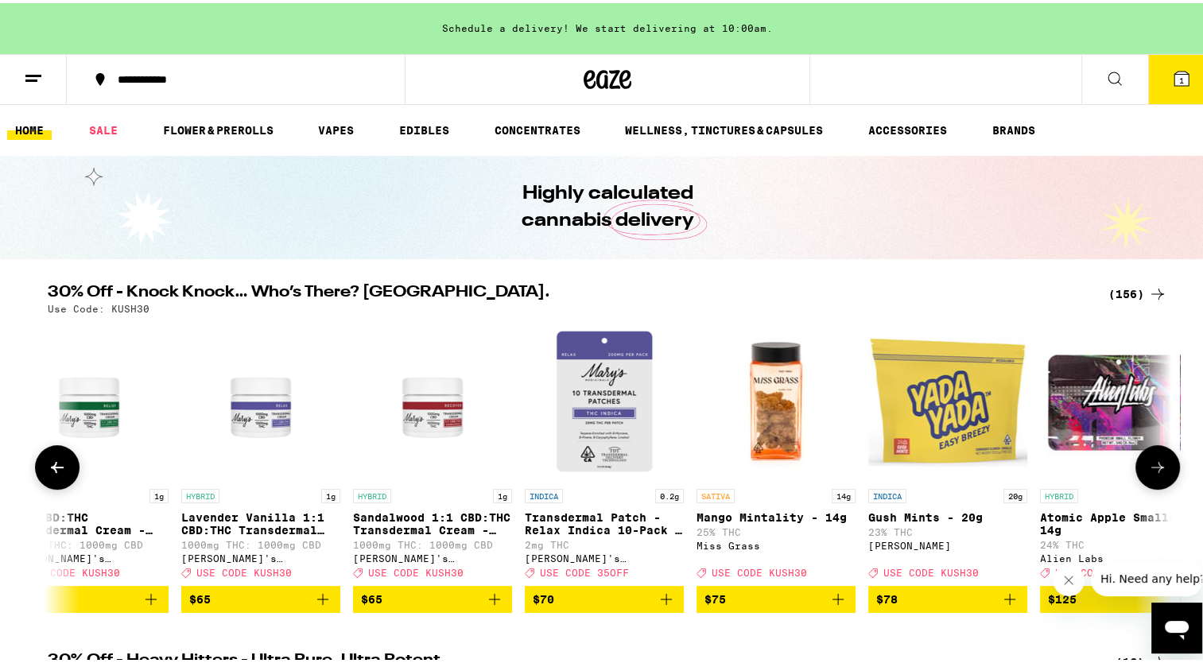
click at [1148, 470] on icon at bounding box center [1157, 464] width 19 height 19
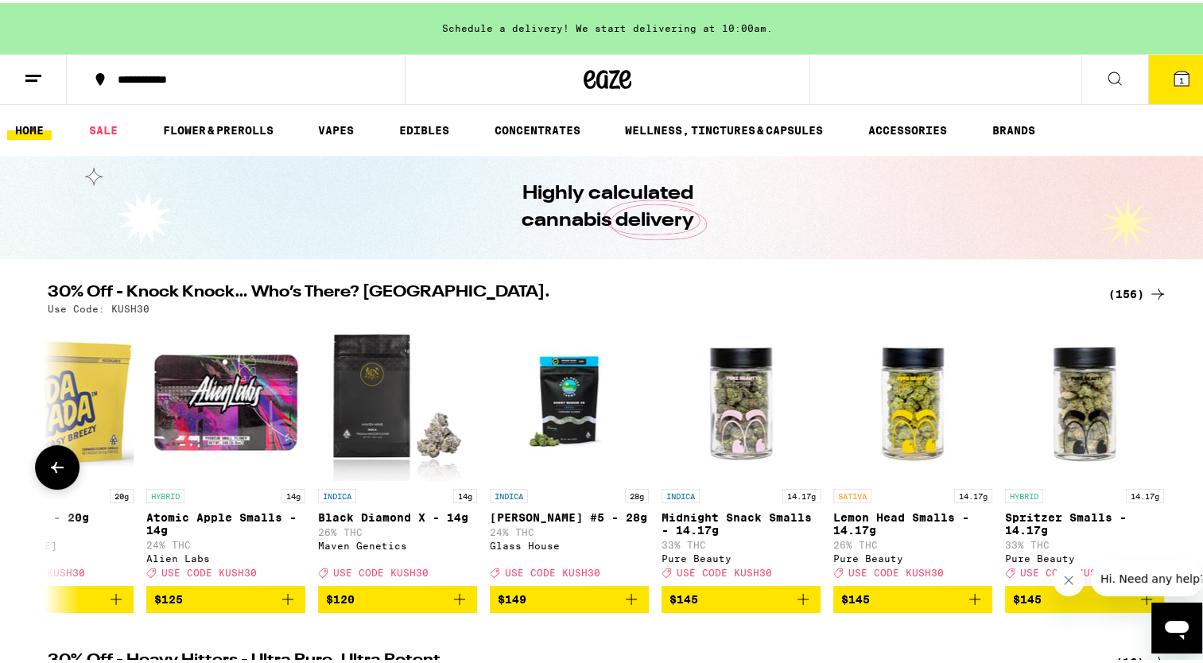
scroll to position [0, 25676]
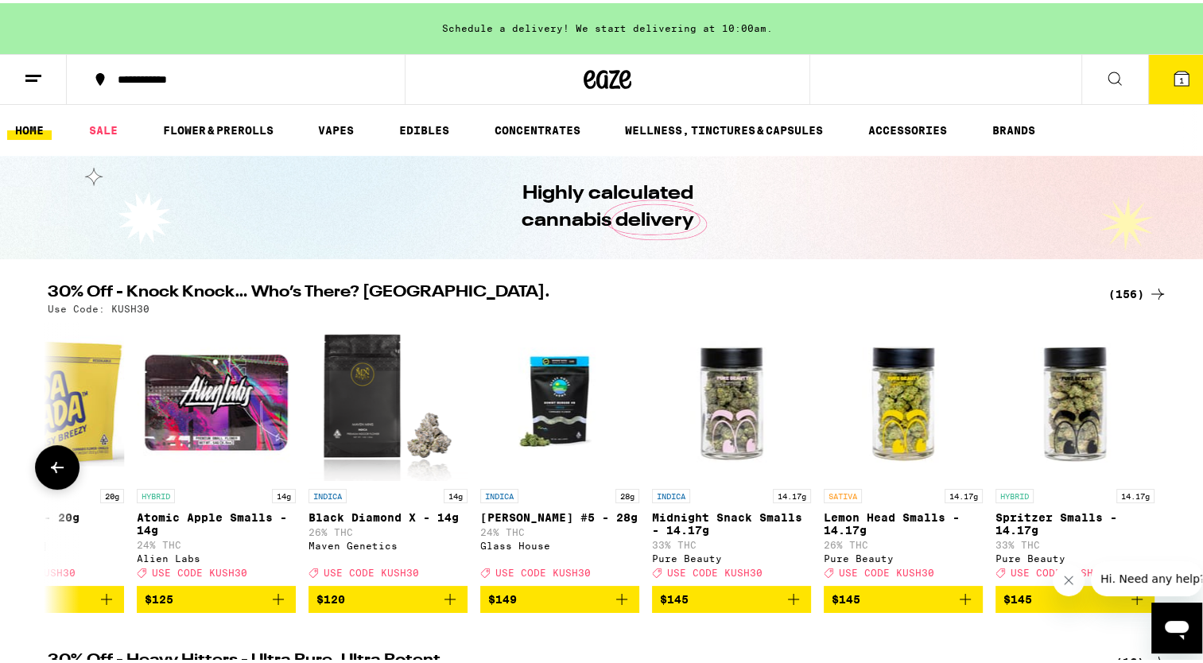
click at [1145, 470] on div at bounding box center [1158, 464] width 45 height 45
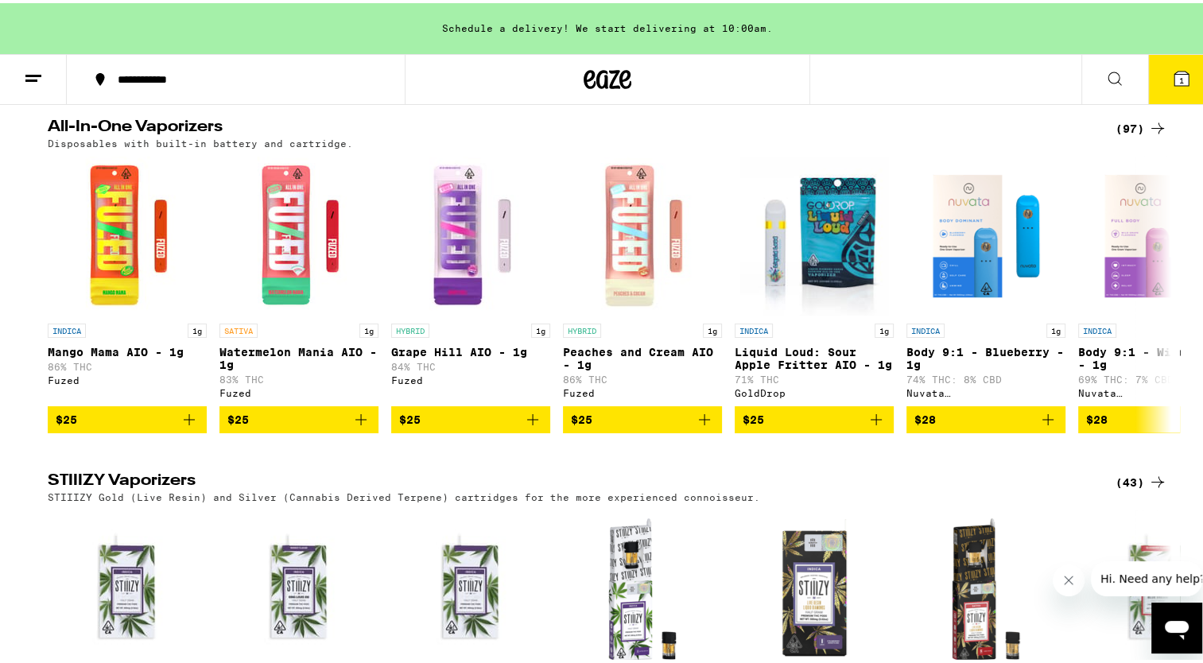
scroll to position [3113, 0]
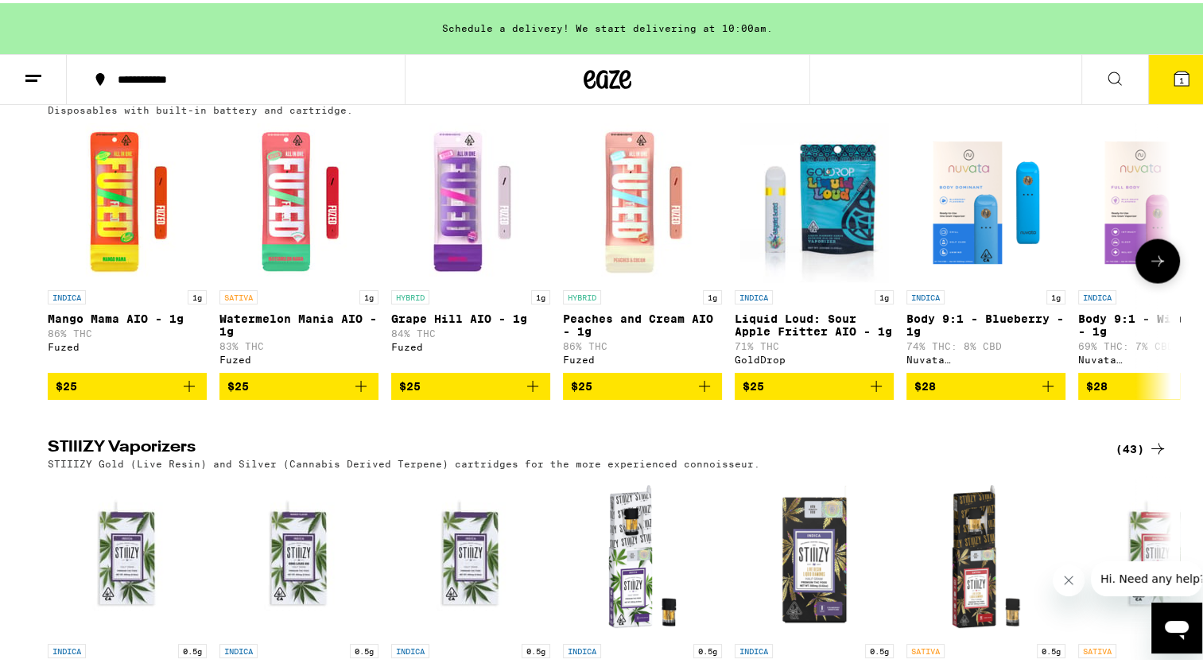
click at [1148, 268] on icon at bounding box center [1157, 258] width 19 height 19
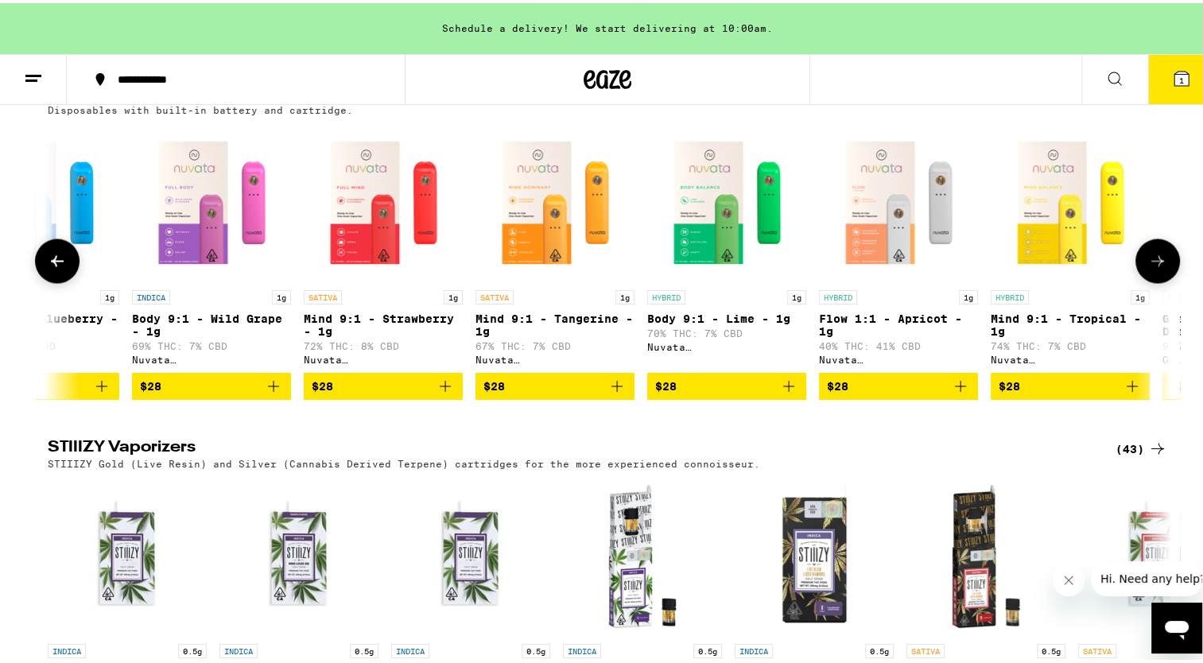
click at [1148, 268] on icon at bounding box center [1157, 258] width 19 height 19
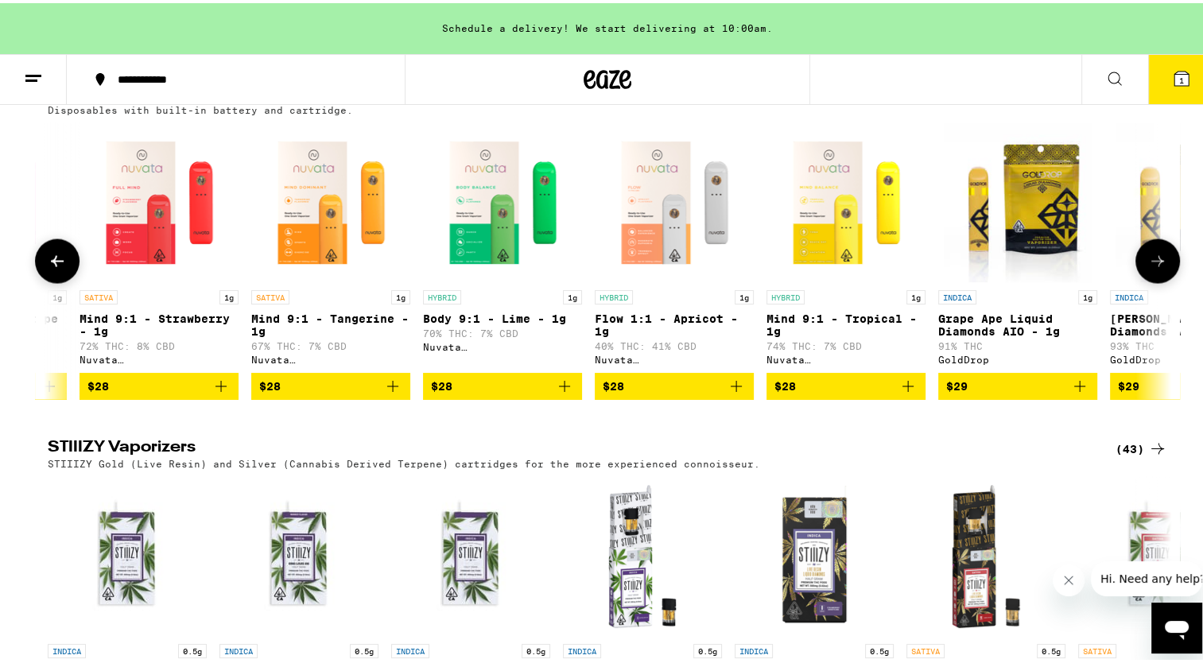
click at [1148, 268] on icon at bounding box center [1157, 258] width 19 height 19
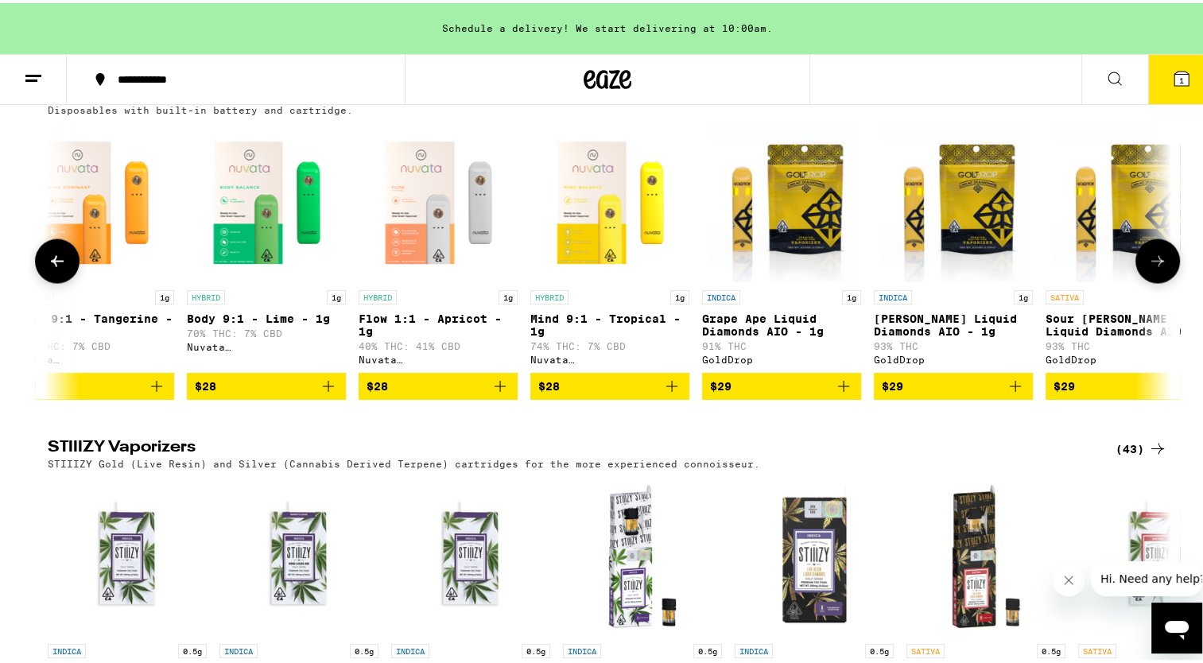
click at [1148, 268] on icon at bounding box center [1157, 258] width 19 height 19
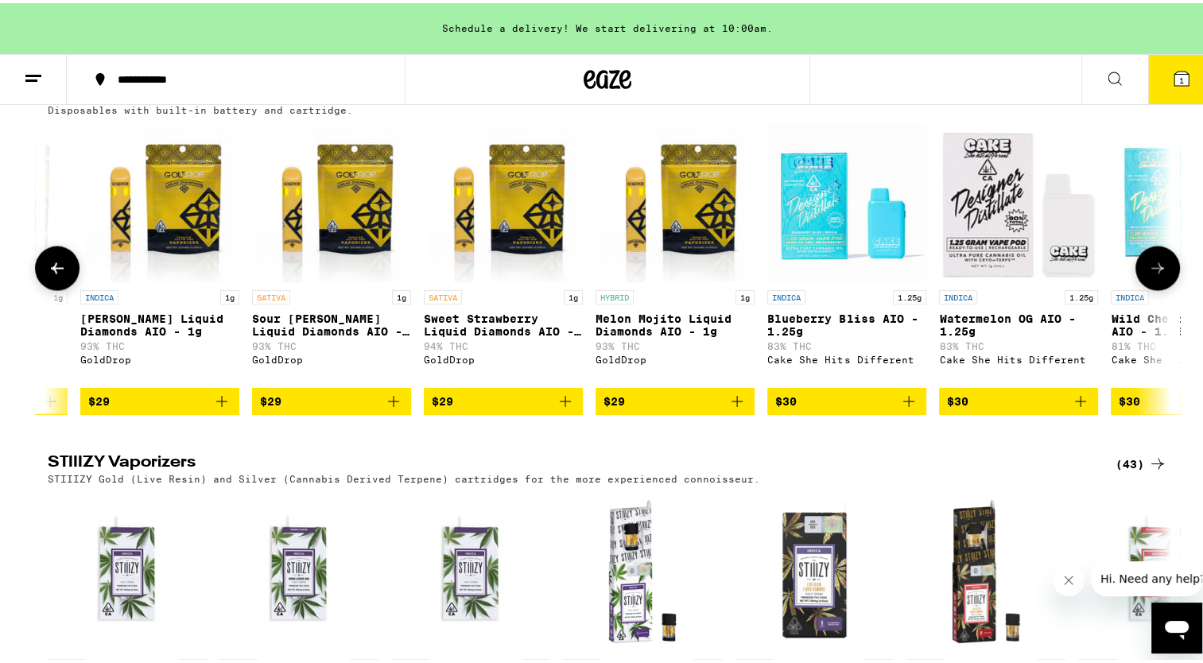
click at [1148, 288] on button at bounding box center [1158, 265] width 45 height 45
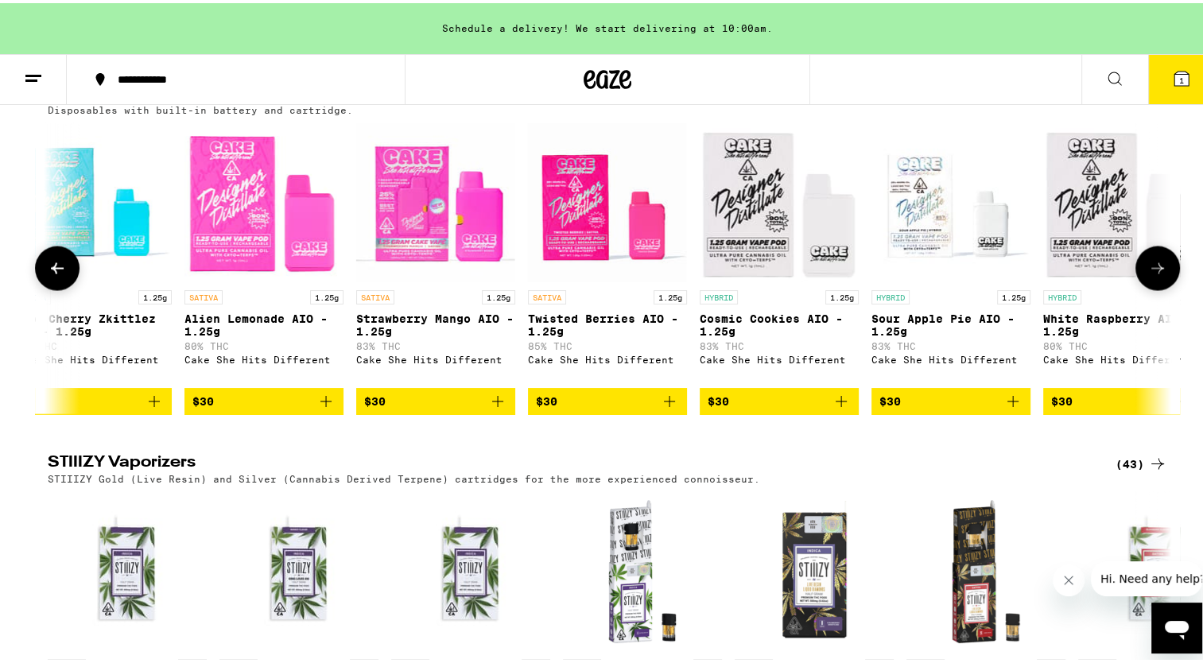
click at [1148, 288] on button at bounding box center [1158, 265] width 45 height 45
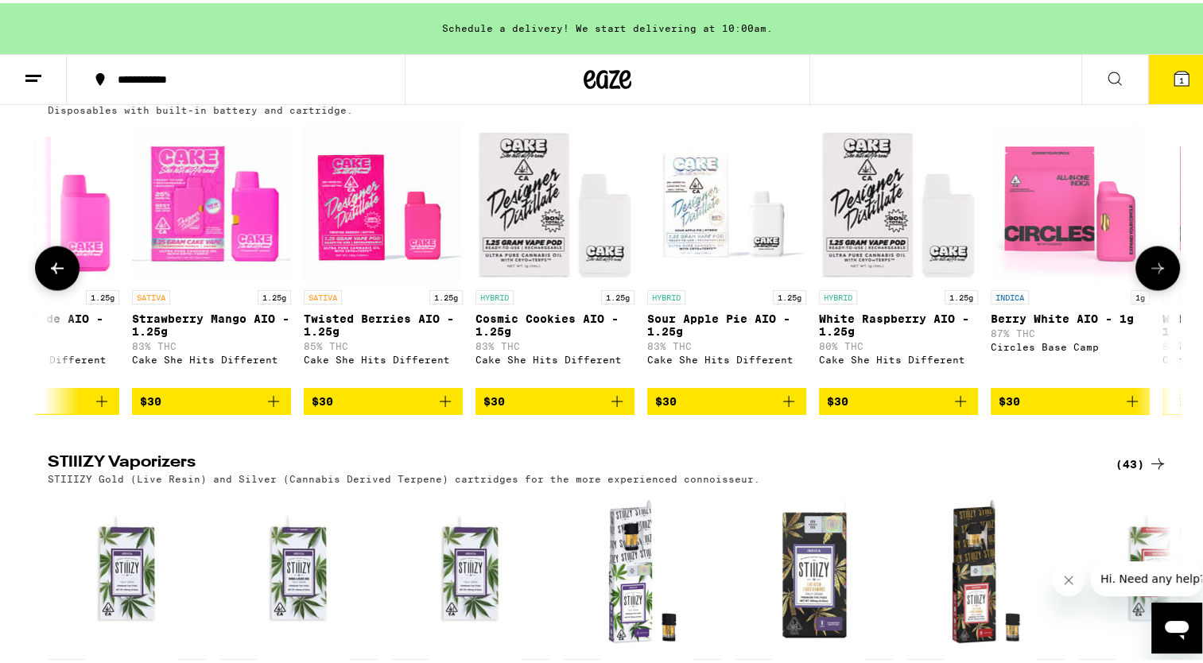
click at [1148, 288] on button at bounding box center [1158, 265] width 45 height 45
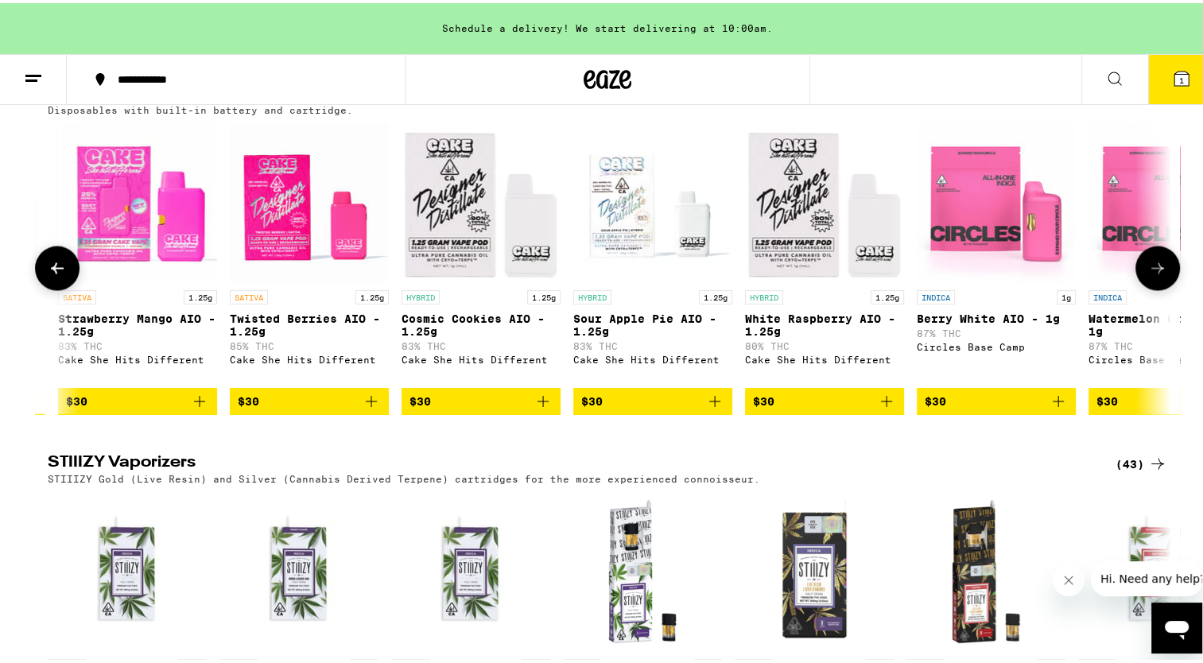
click at [1148, 288] on button at bounding box center [1158, 265] width 45 height 45
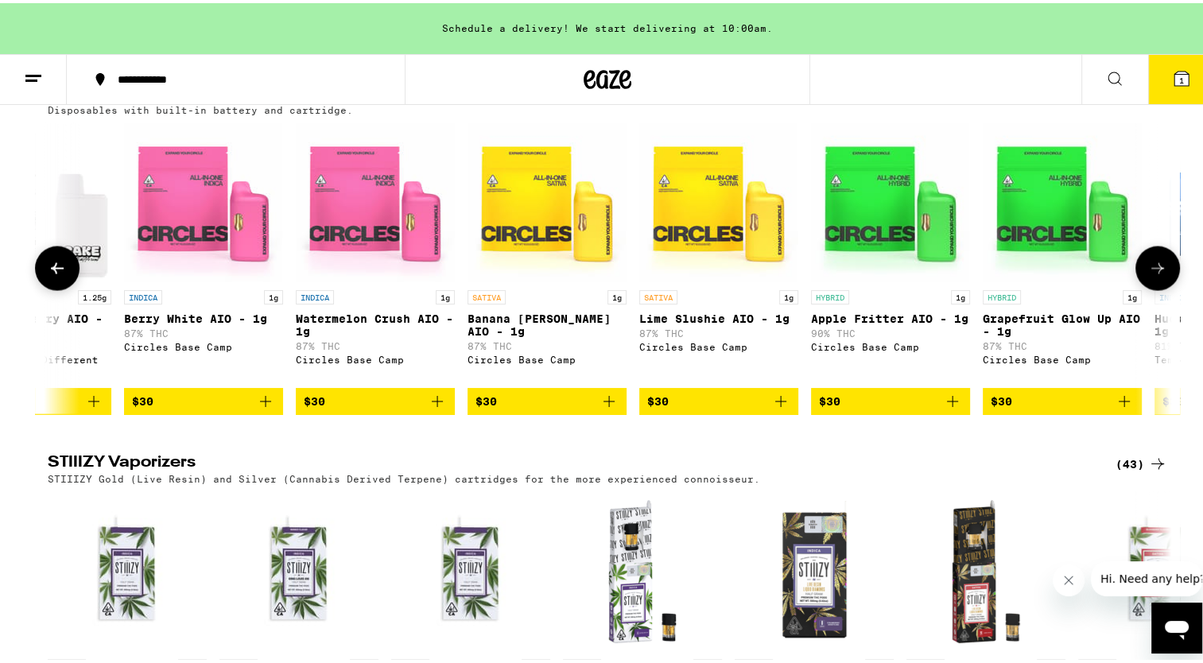
click at [1148, 288] on button at bounding box center [1158, 265] width 45 height 45
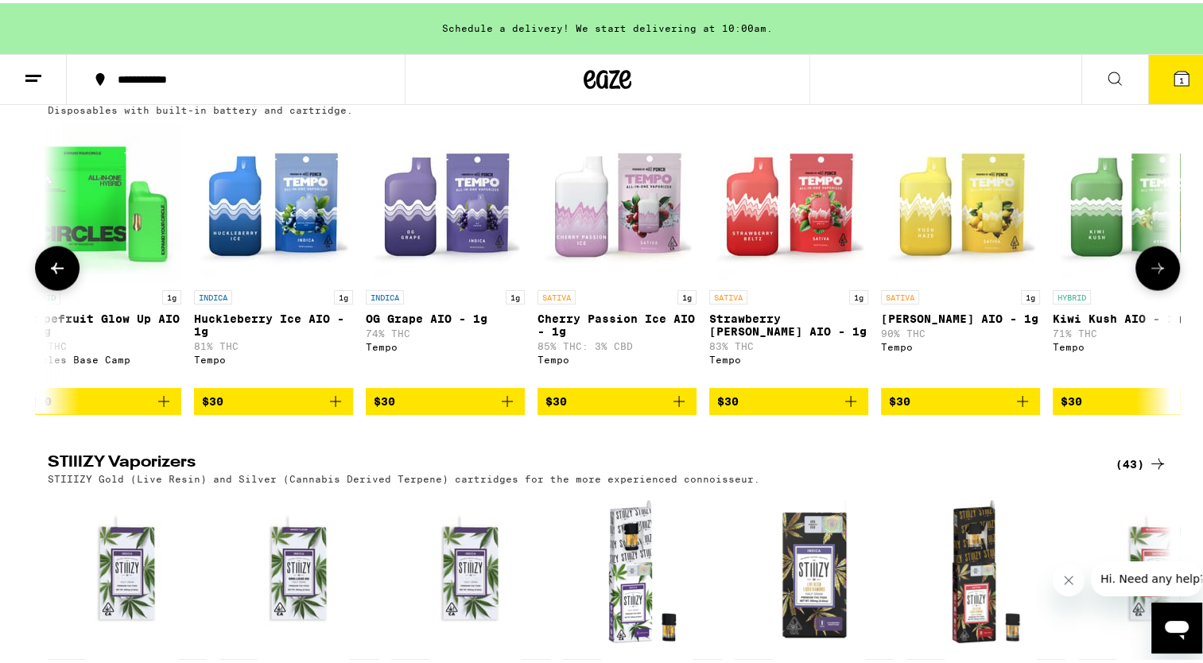
click at [1148, 288] on button at bounding box center [1158, 265] width 45 height 45
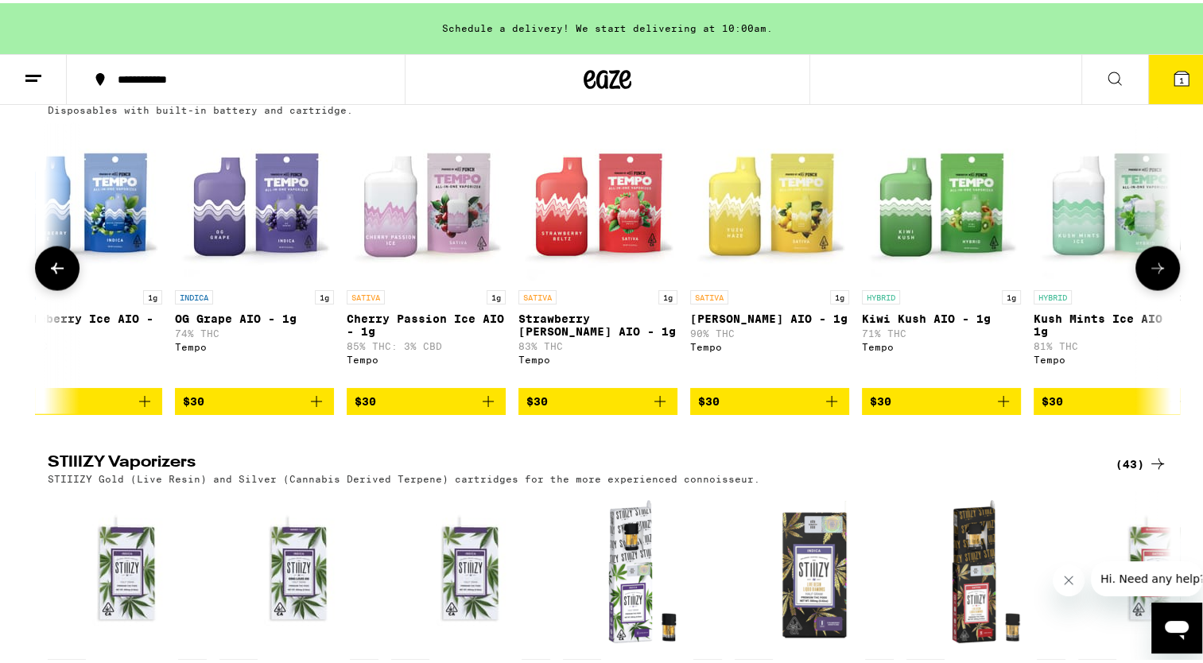
click at [1148, 288] on button at bounding box center [1158, 265] width 45 height 45
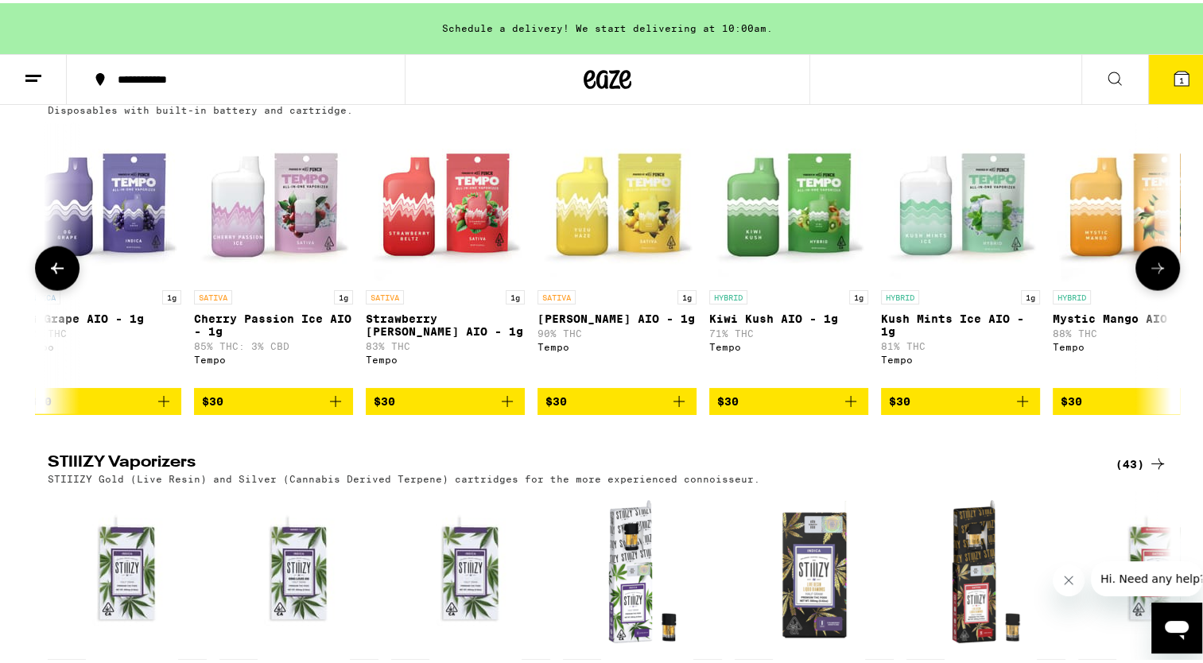
click at [1148, 288] on button at bounding box center [1158, 265] width 45 height 45
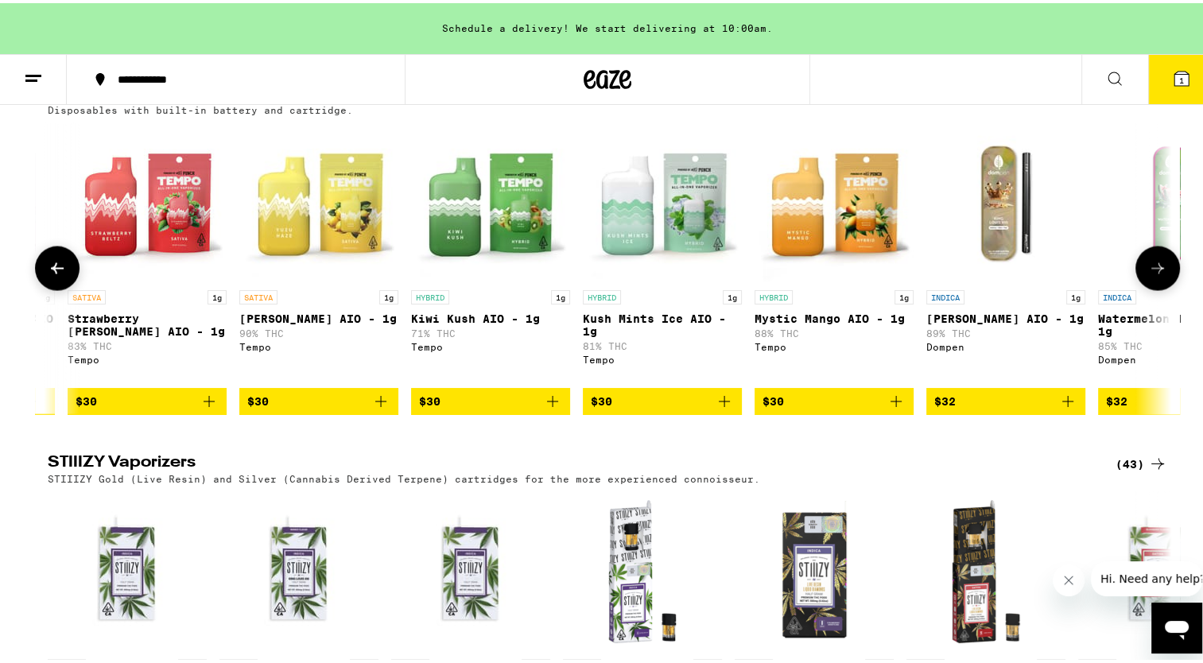
click at [1148, 288] on button at bounding box center [1158, 265] width 45 height 45
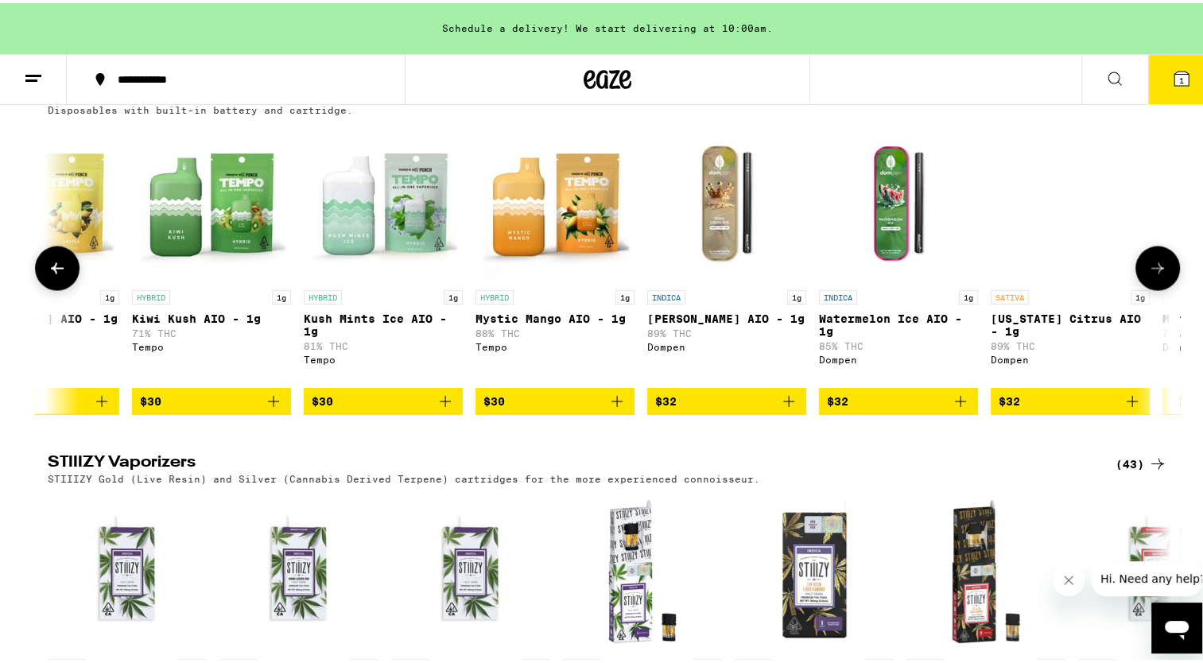
click at [1148, 288] on button at bounding box center [1158, 265] width 45 height 45
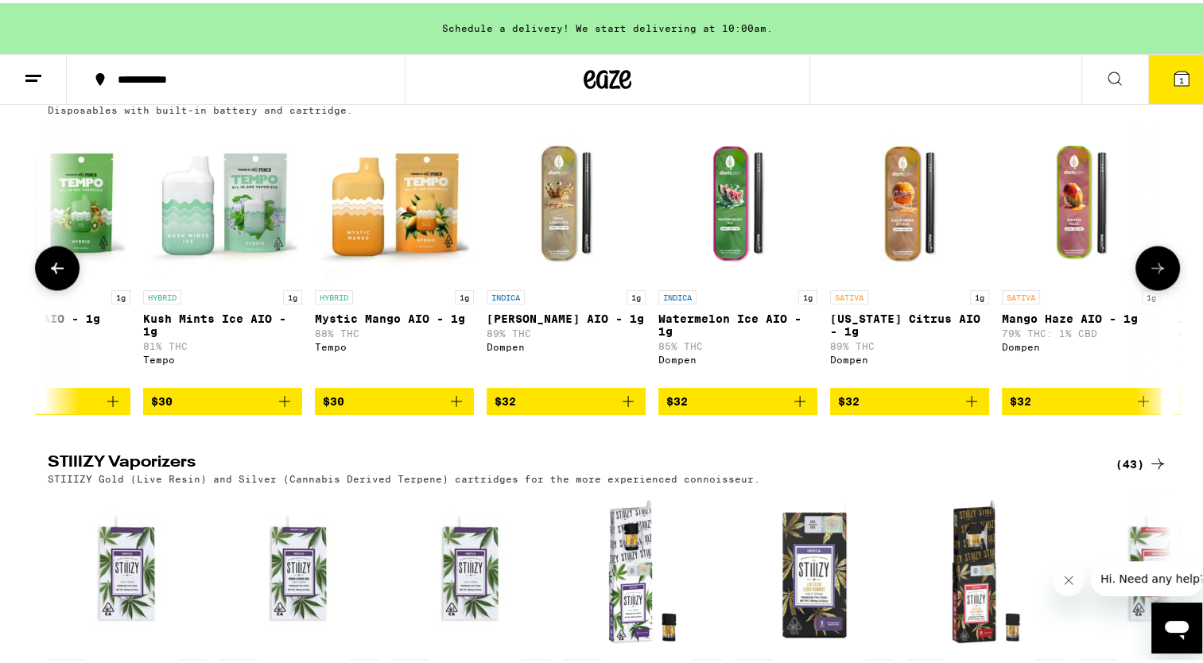
click at [1148, 288] on button at bounding box center [1158, 265] width 45 height 45
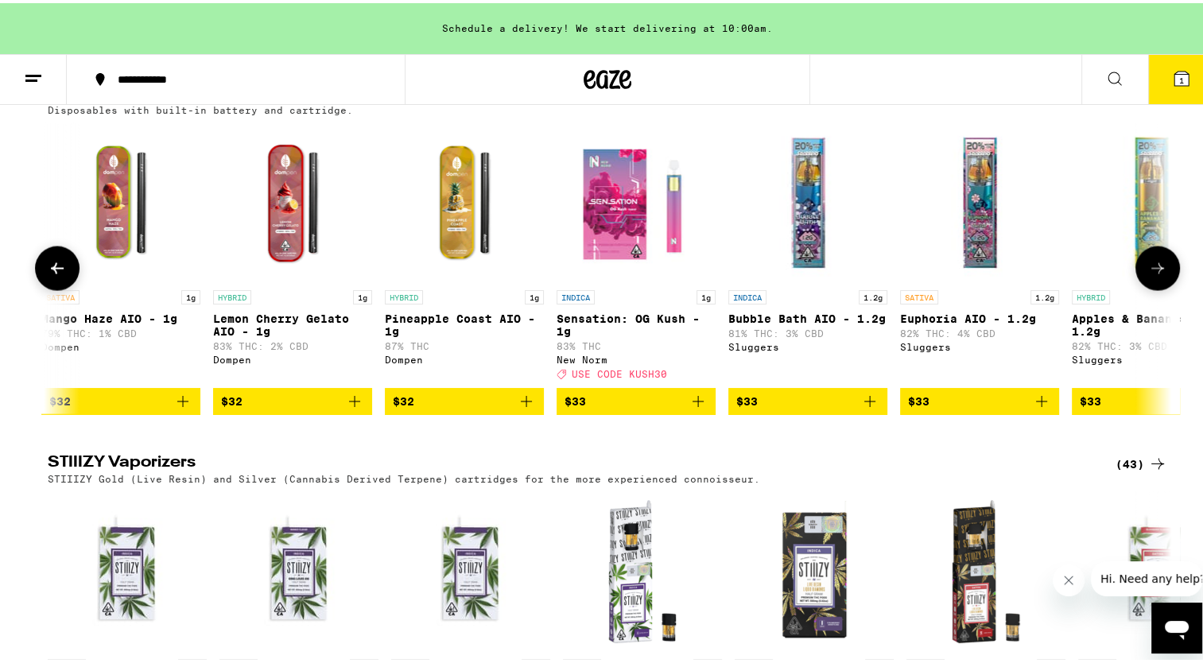
click at [1148, 288] on button at bounding box center [1158, 265] width 45 height 45
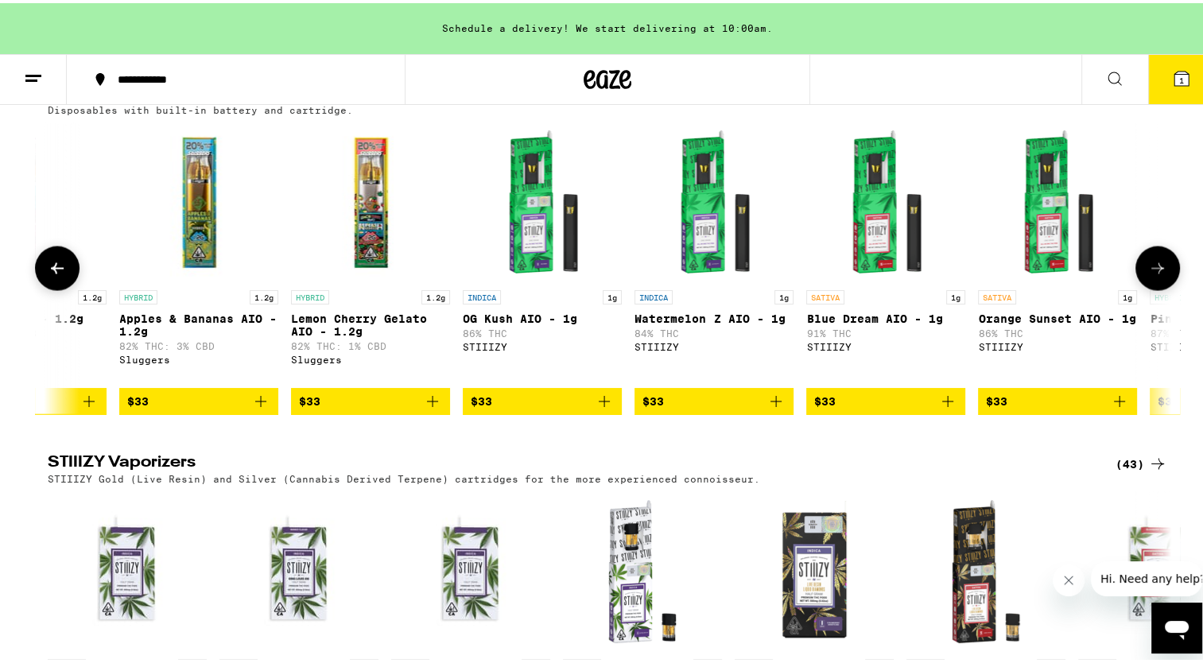
click at [1148, 288] on button at bounding box center [1158, 265] width 45 height 45
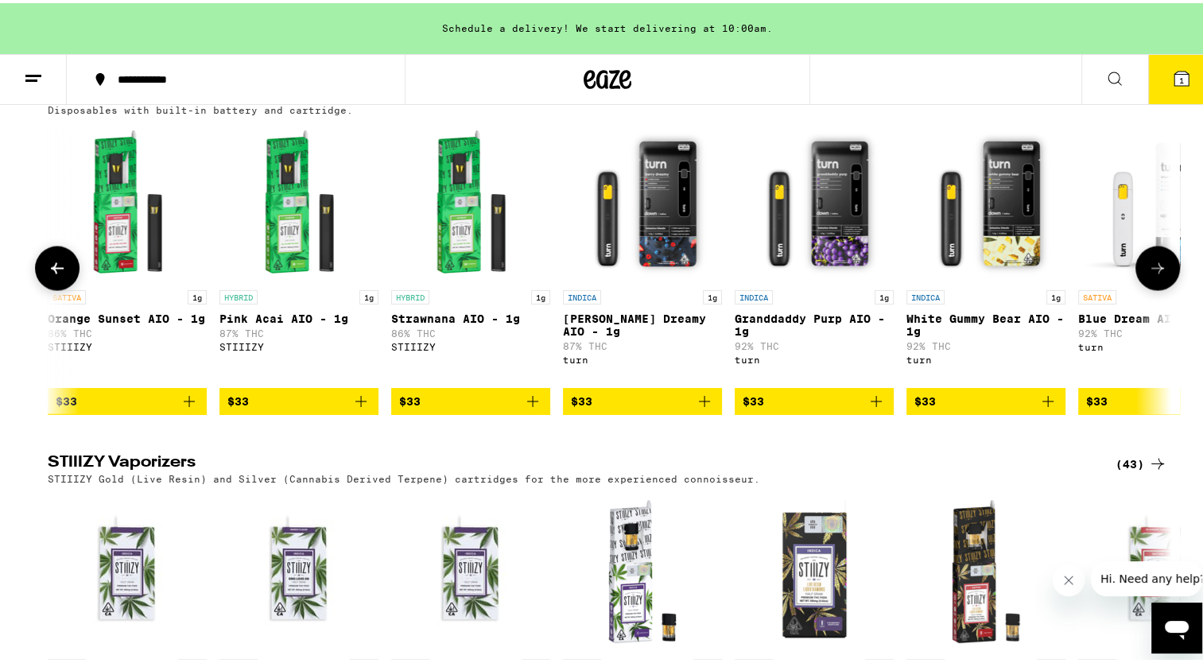
scroll to position [0, 9291]
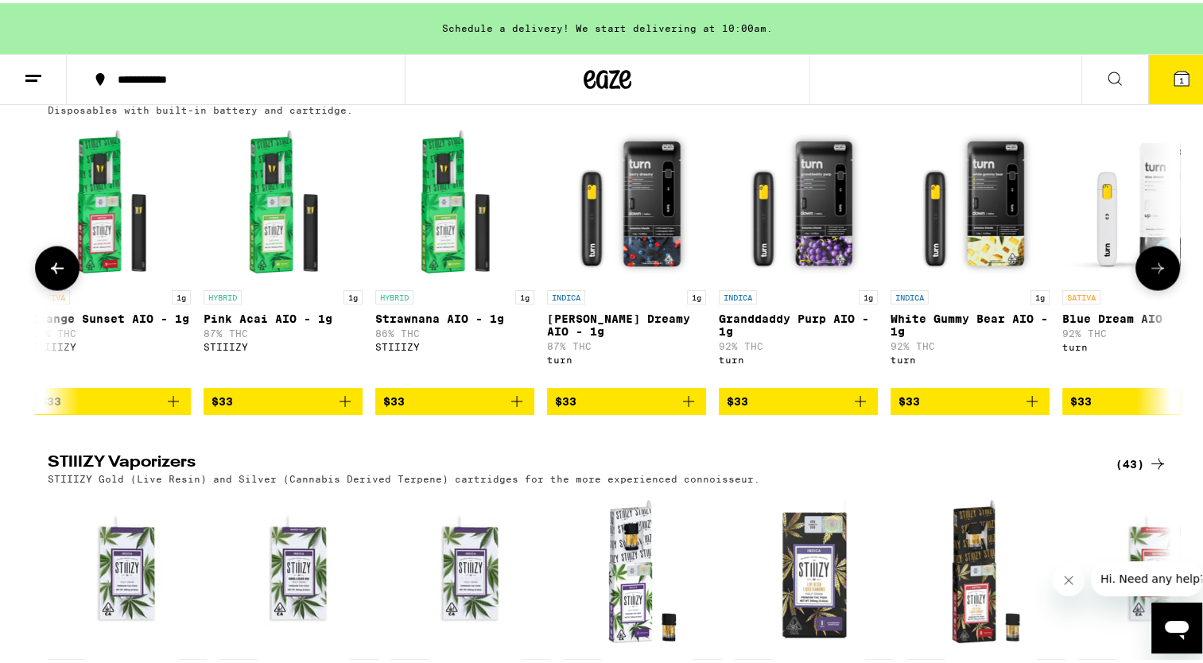
click at [1148, 288] on button at bounding box center [1158, 265] width 45 height 45
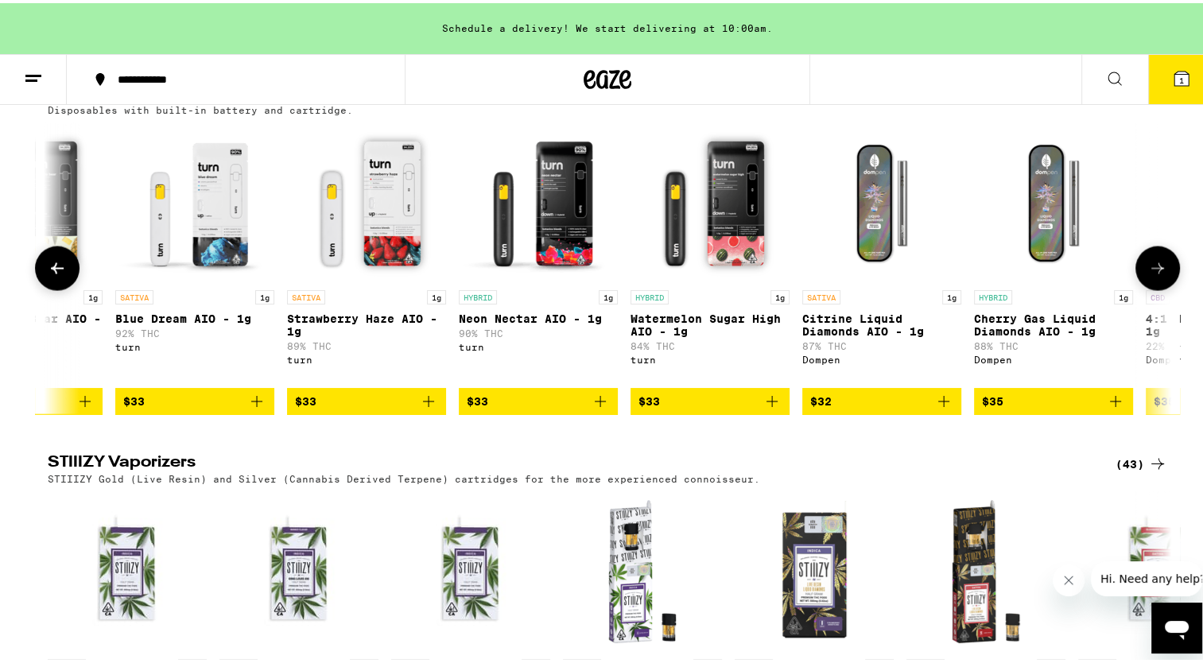
click at [1148, 288] on button at bounding box center [1158, 265] width 45 height 45
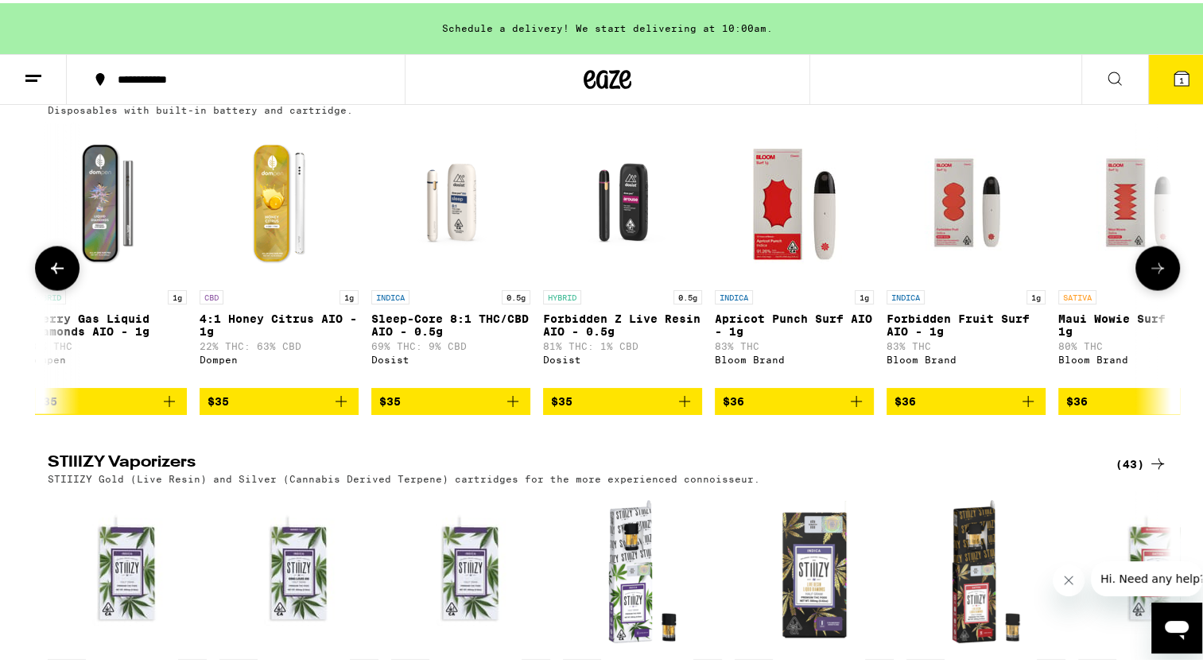
click at [1148, 288] on button at bounding box center [1158, 265] width 45 height 45
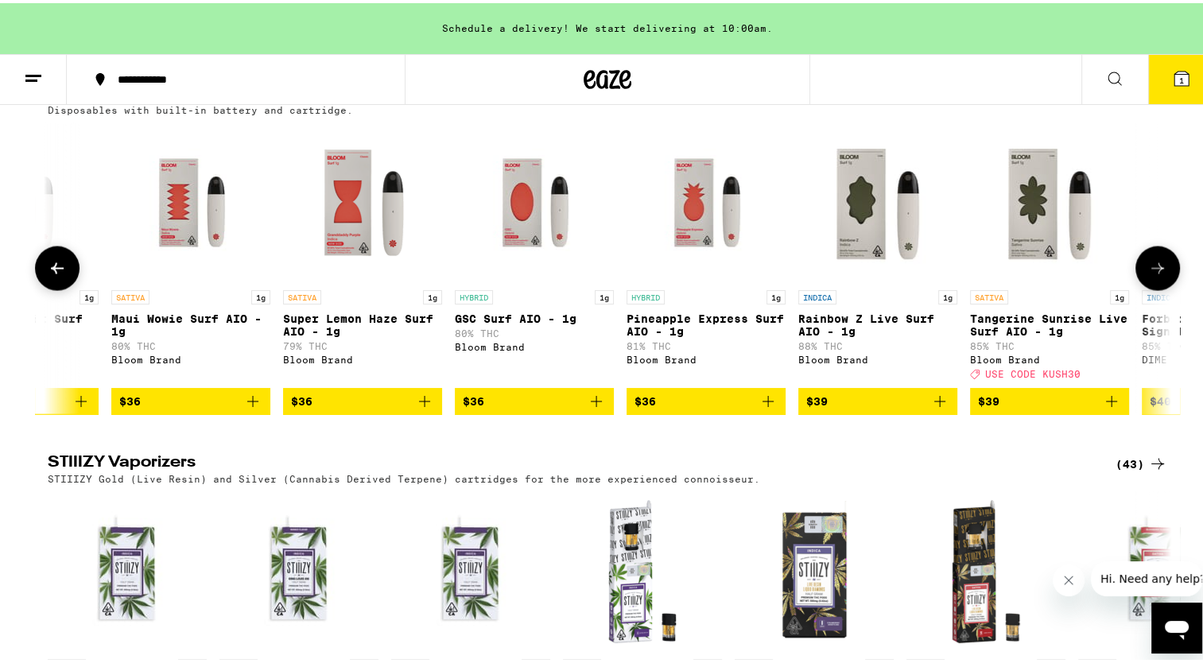
click at [1148, 288] on button at bounding box center [1158, 265] width 45 height 45
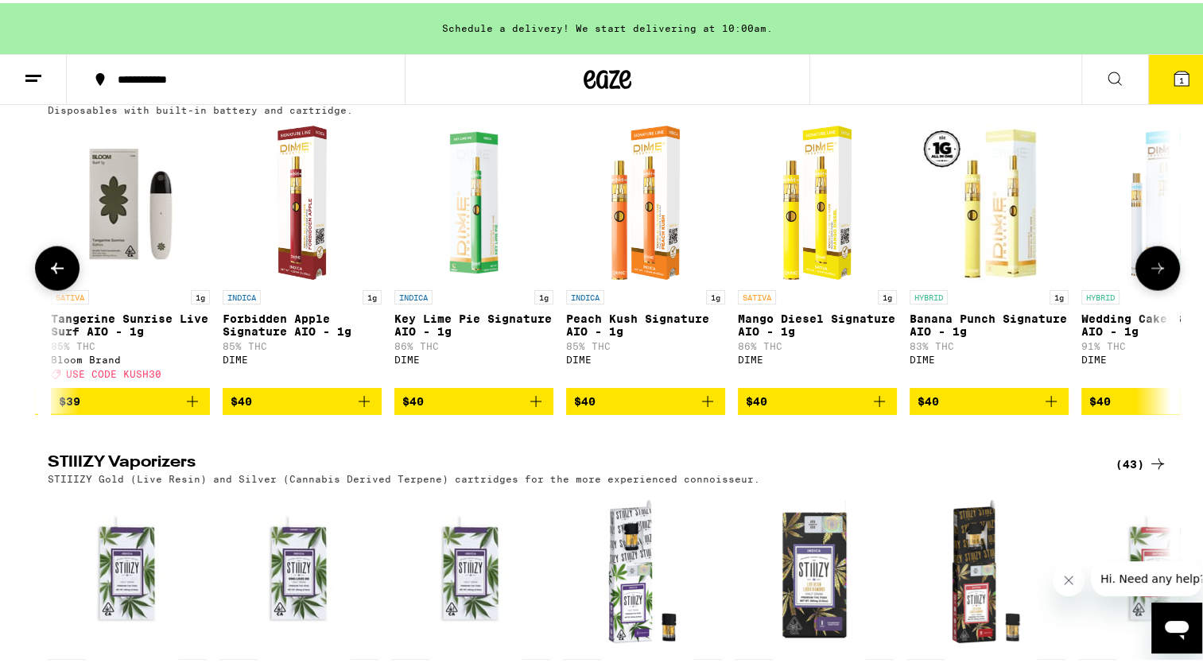
scroll to position [0, 13078]
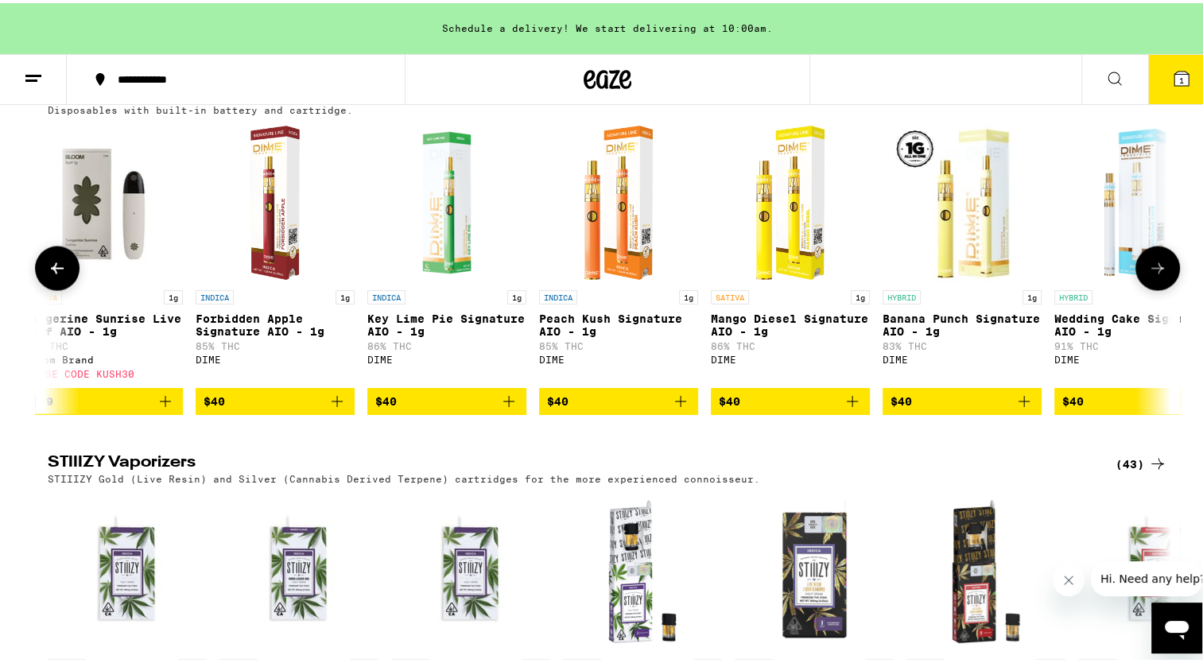
click at [1148, 288] on button at bounding box center [1158, 265] width 45 height 45
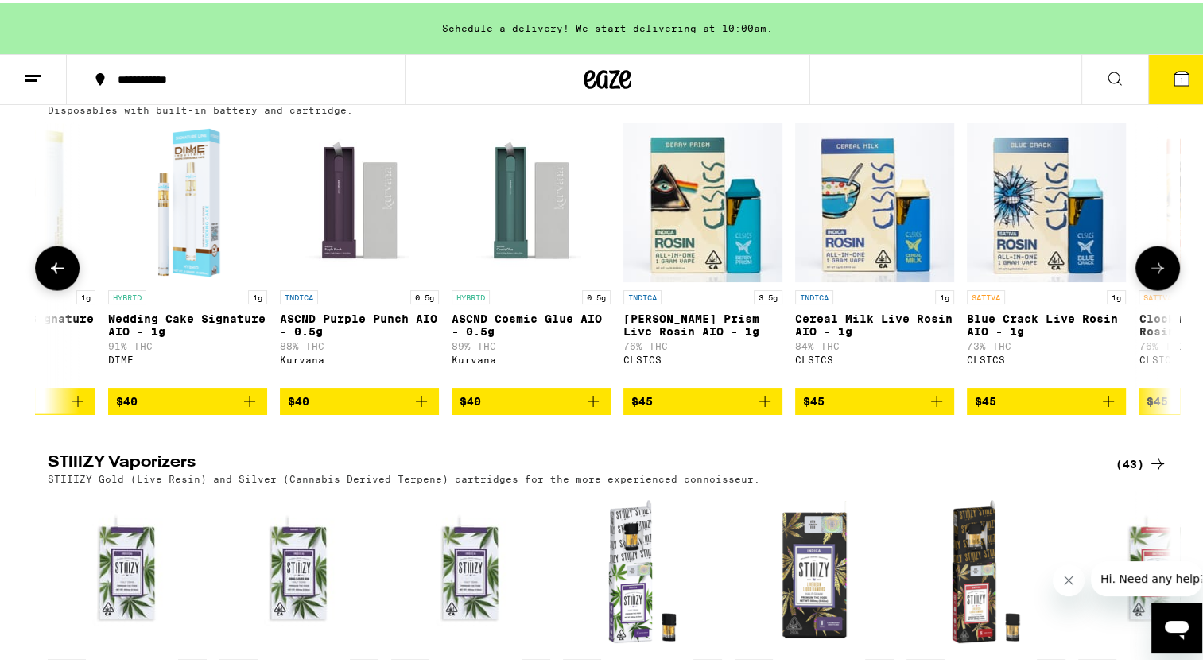
click at [1148, 288] on button at bounding box center [1158, 265] width 45 height 45
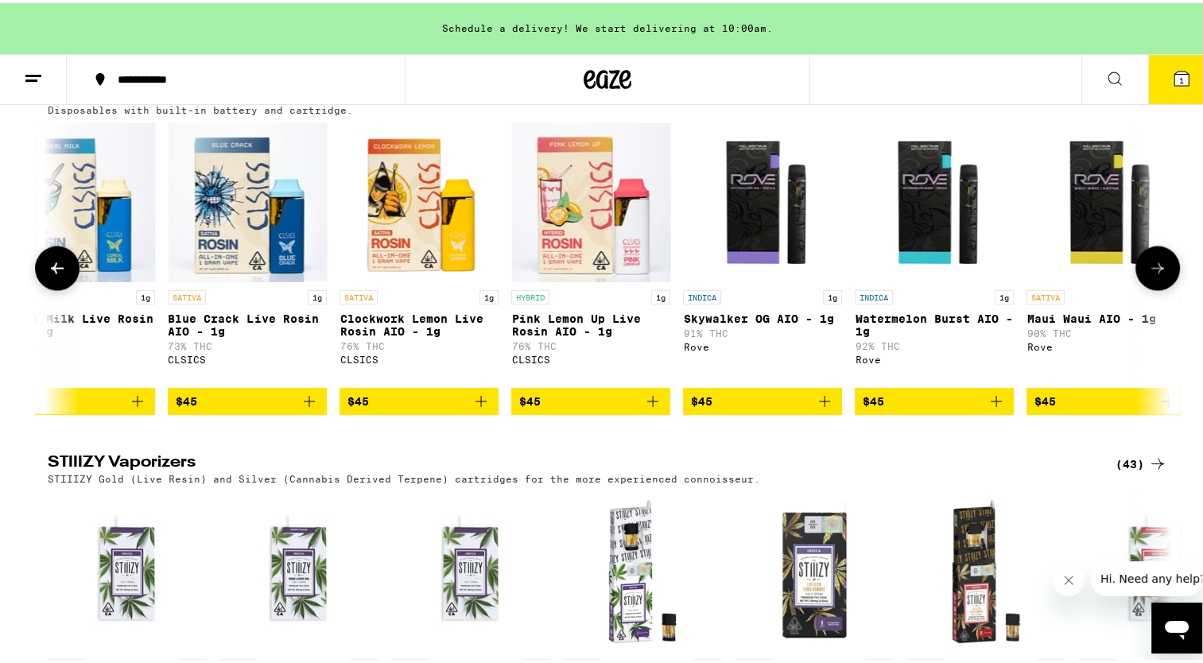
scroll to position [0, 14972]
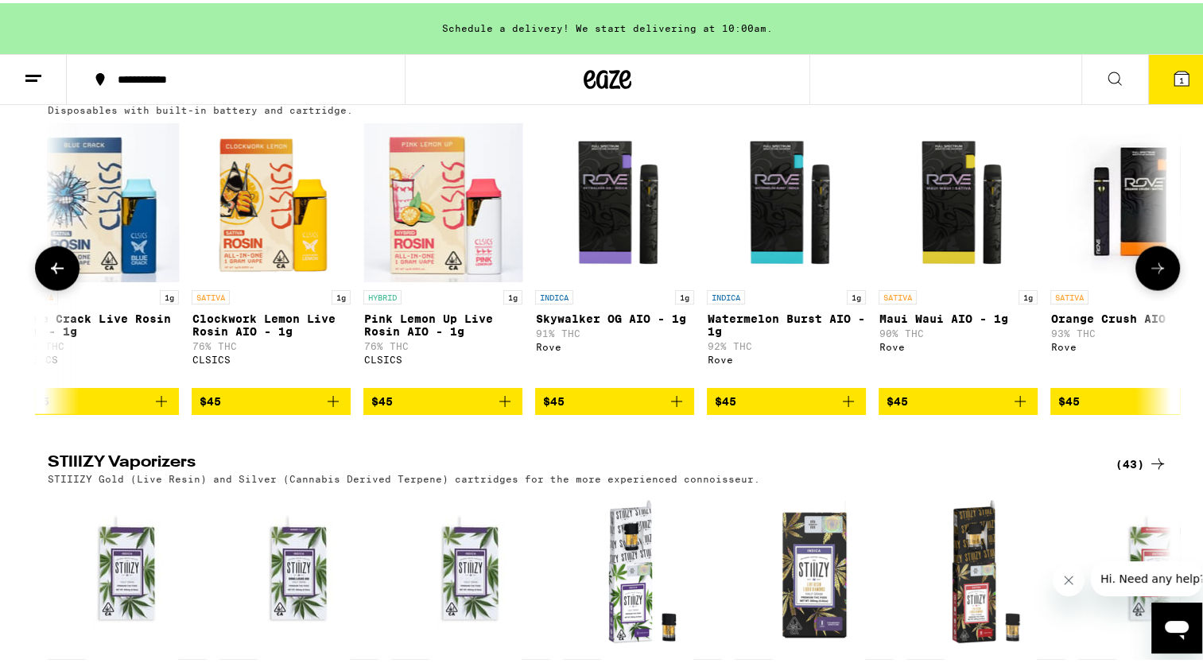
click at [1148, 288] on button at bounding box center [1158, 265] width 45 height 45
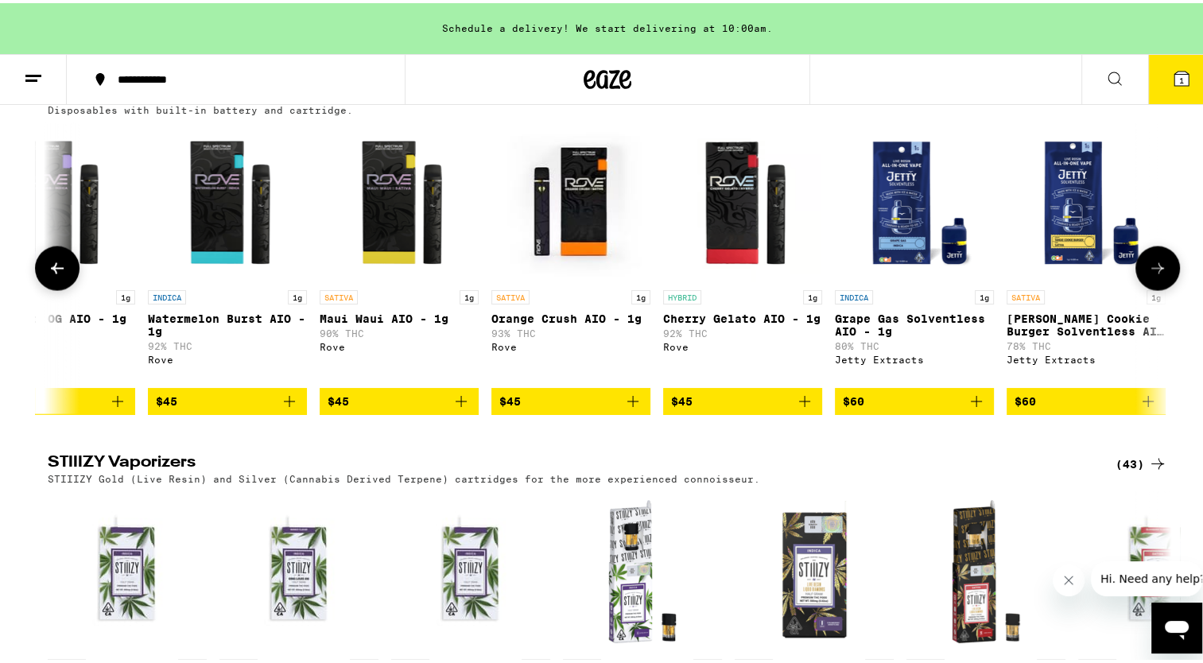
scroll to position [0, 15542]
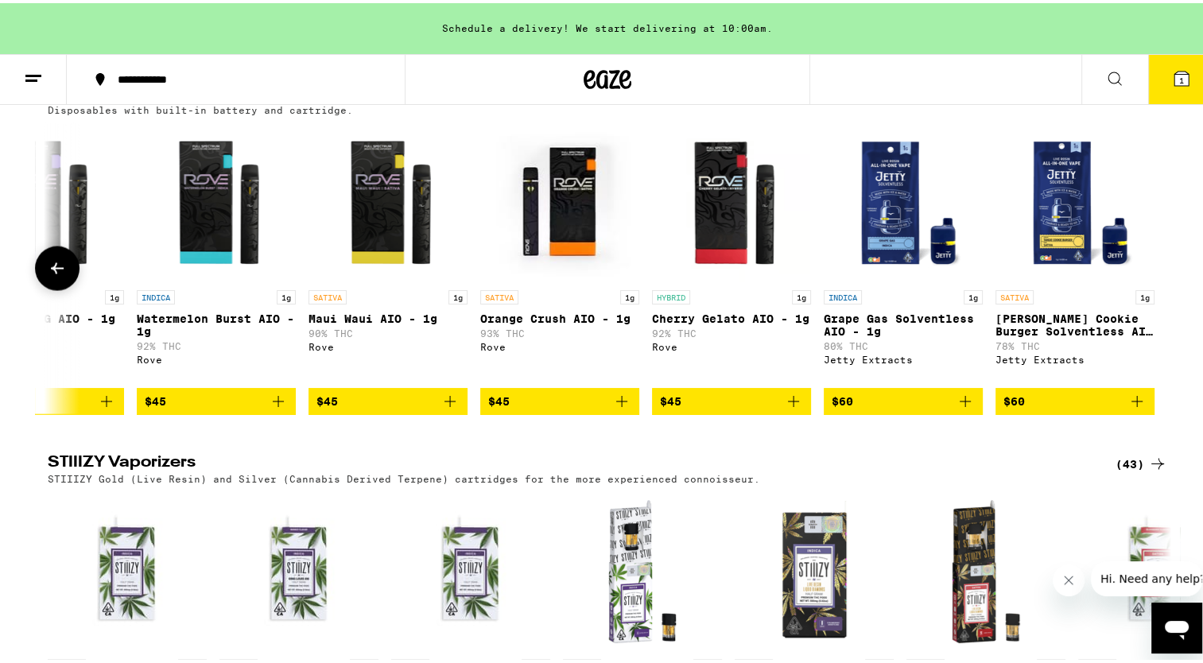
click at [1148, 288] on div at bounding box center [1158, 265] width 45 height 45
